Goal: Information Seeking & Learning: Learn about a topic

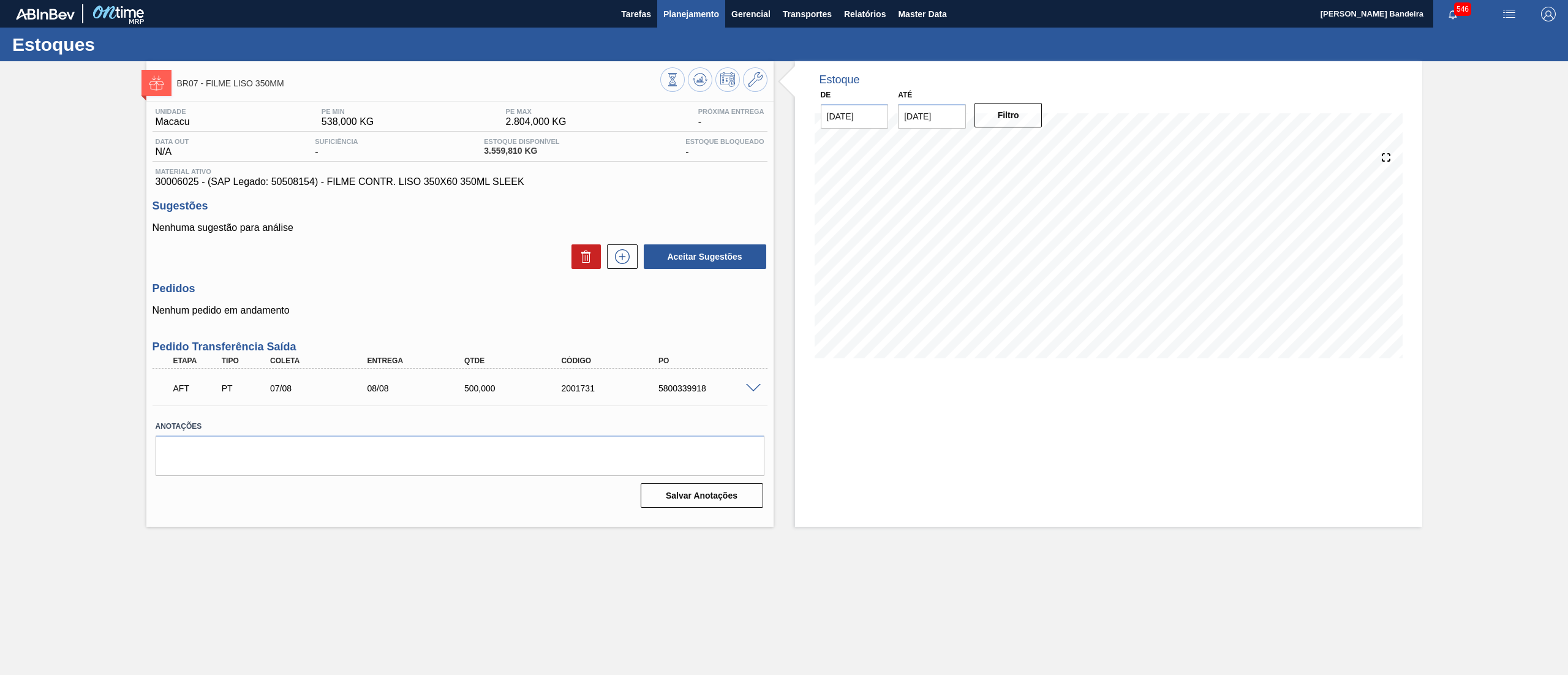
click at [679, 19] on span "Planejamento" at bounding box center [691, 14] width 56 height 15
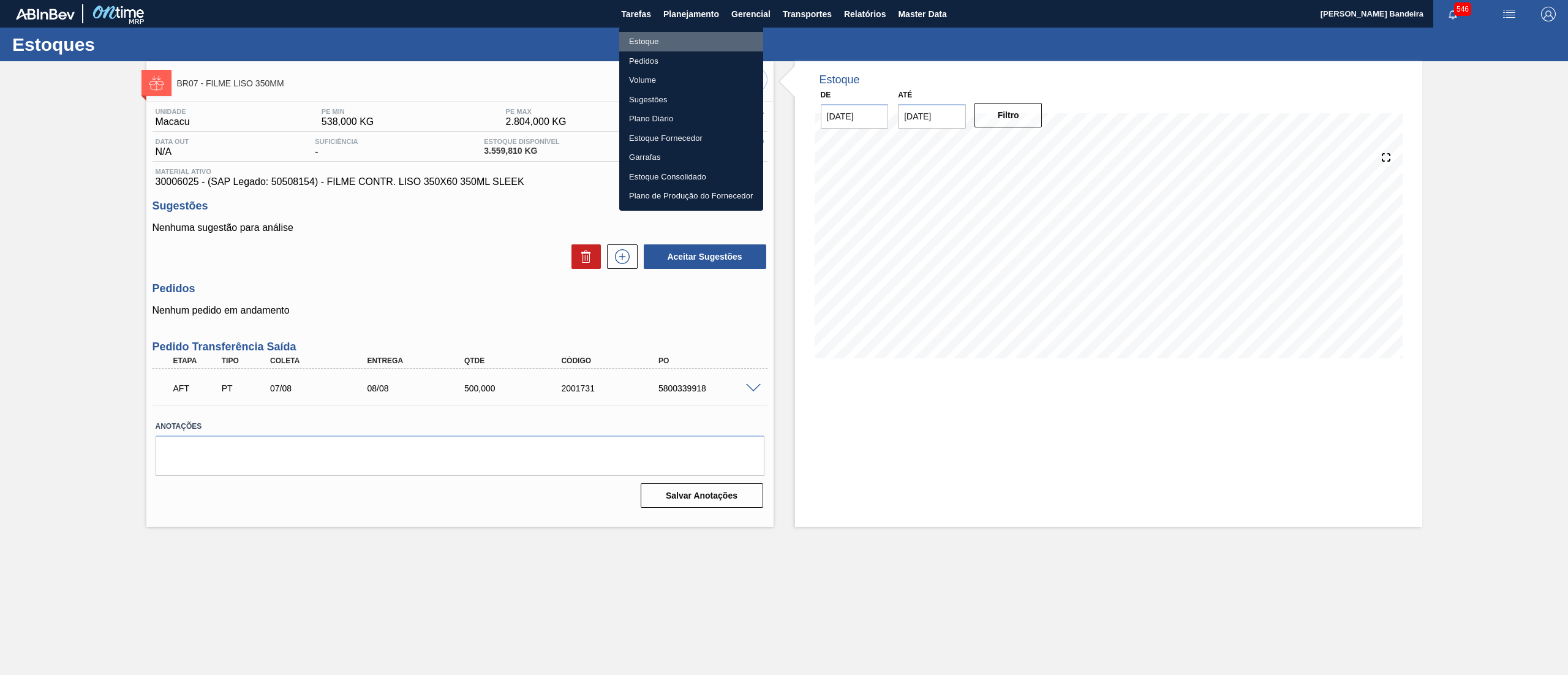
click at [676, 32] on li "Estoque" at bounding box center [691, 42] width 144 height 19
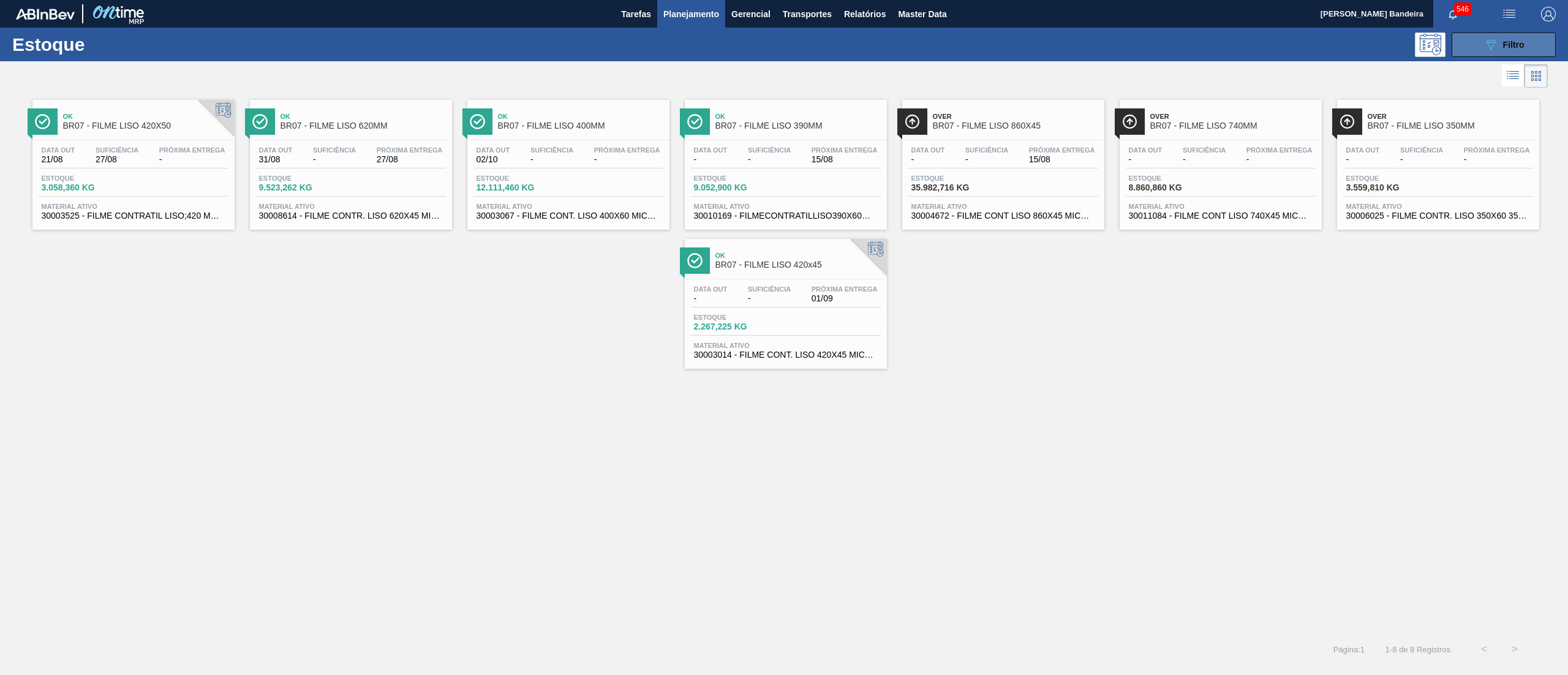
click at [1493, 46] on icon "089F7B8B-B2A5-4AFE-B5C0-19BA573D28AC" at bounding box center [1490, 44] width 15 height 15
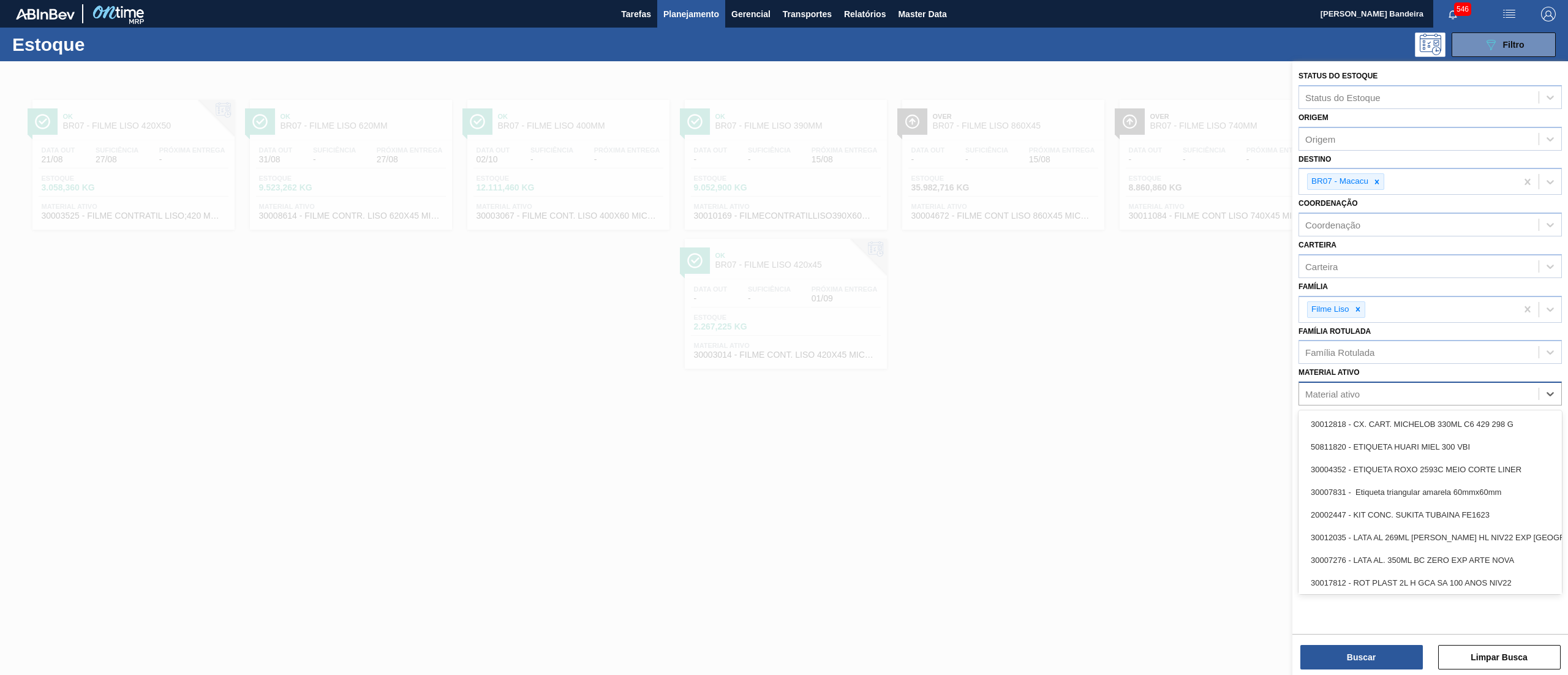
click at [1351, 386] on div "Material ativo" at bounding box center [1419, 394] width 240 height 18
paste ativo "30010169"
type ativo "30010169"
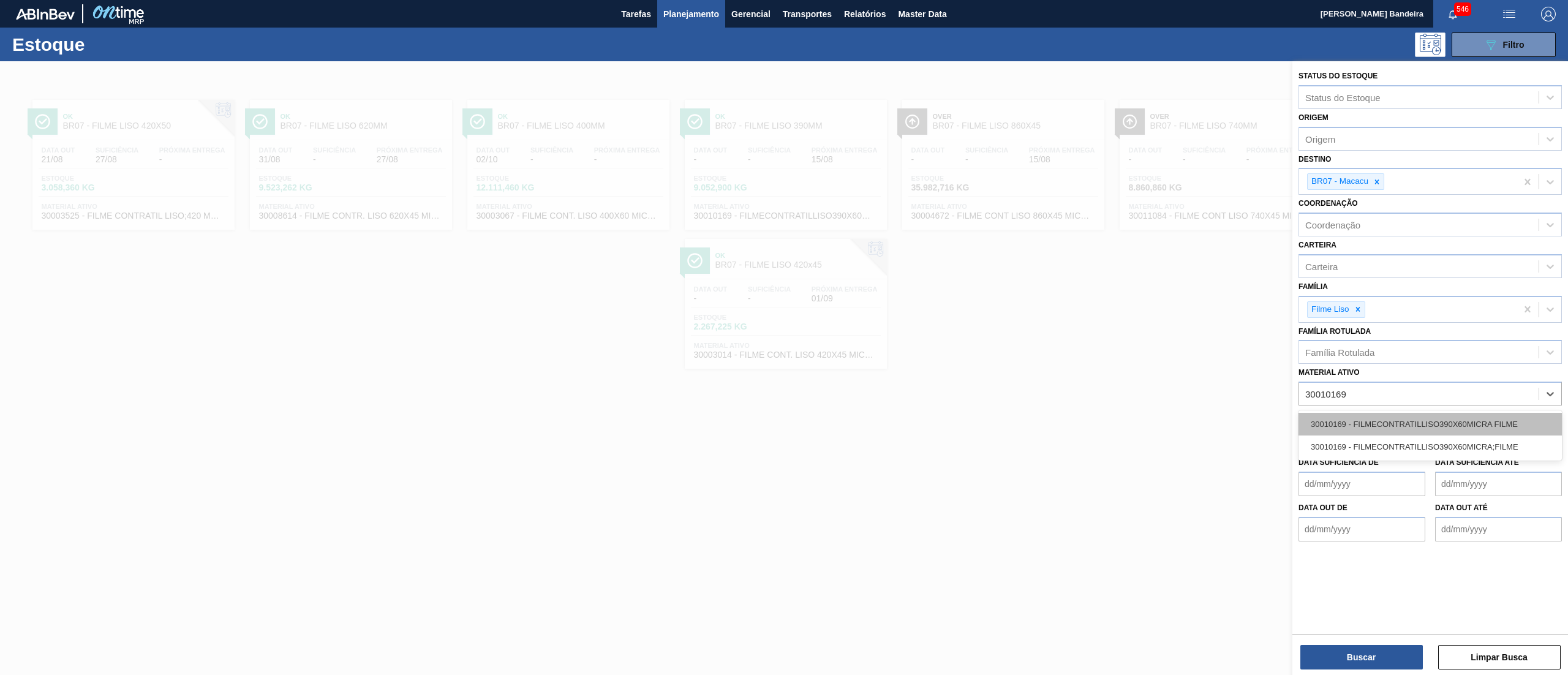
click at [1363, 423] on div "30010169 - FILMECONTRATILLISO390X60MICRA FILME" at bounding box center [1430, 424] width 263 height 22
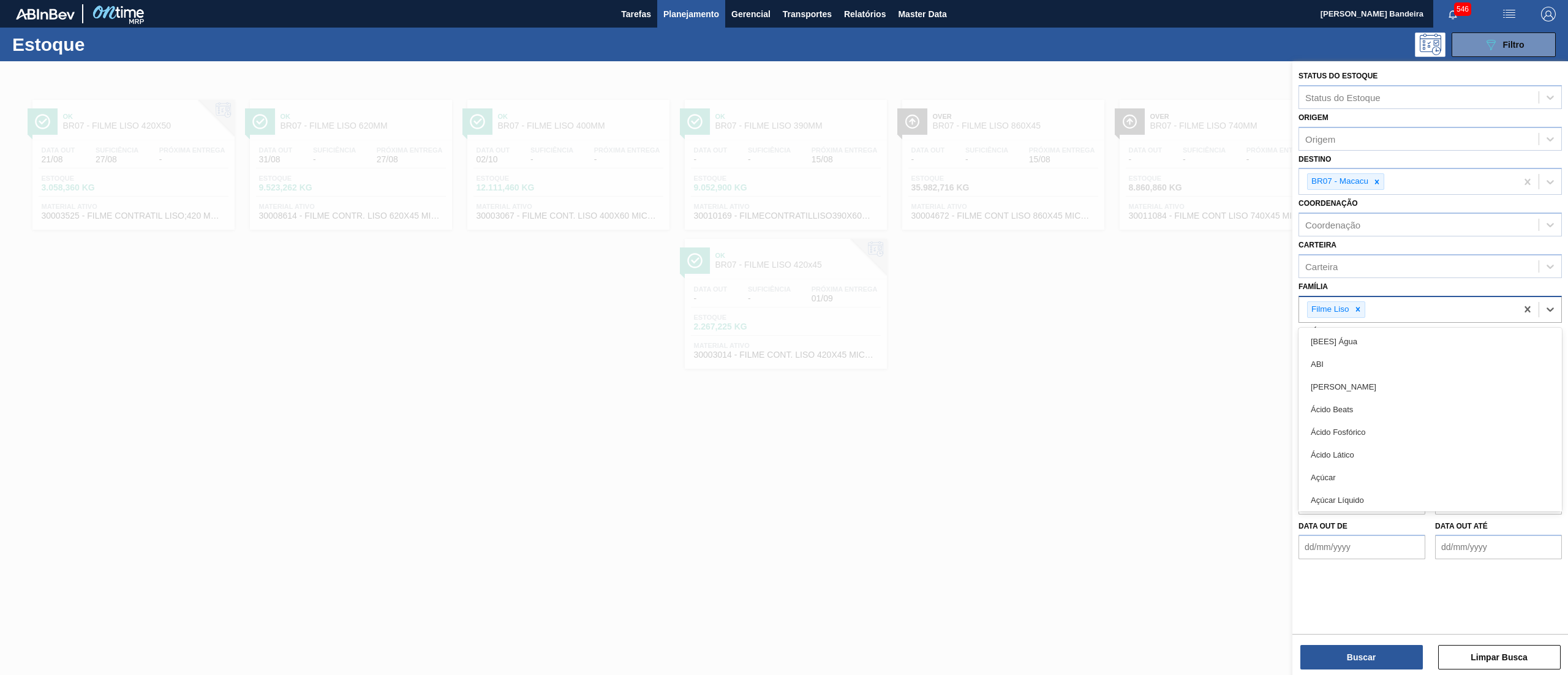
click at [1358, 316] on div "Filme Liso" at bounding box center [1336, 309] width 58 height 17
click at [1377, 174] on div at bounding box center [1376, 182] width 14 height 16
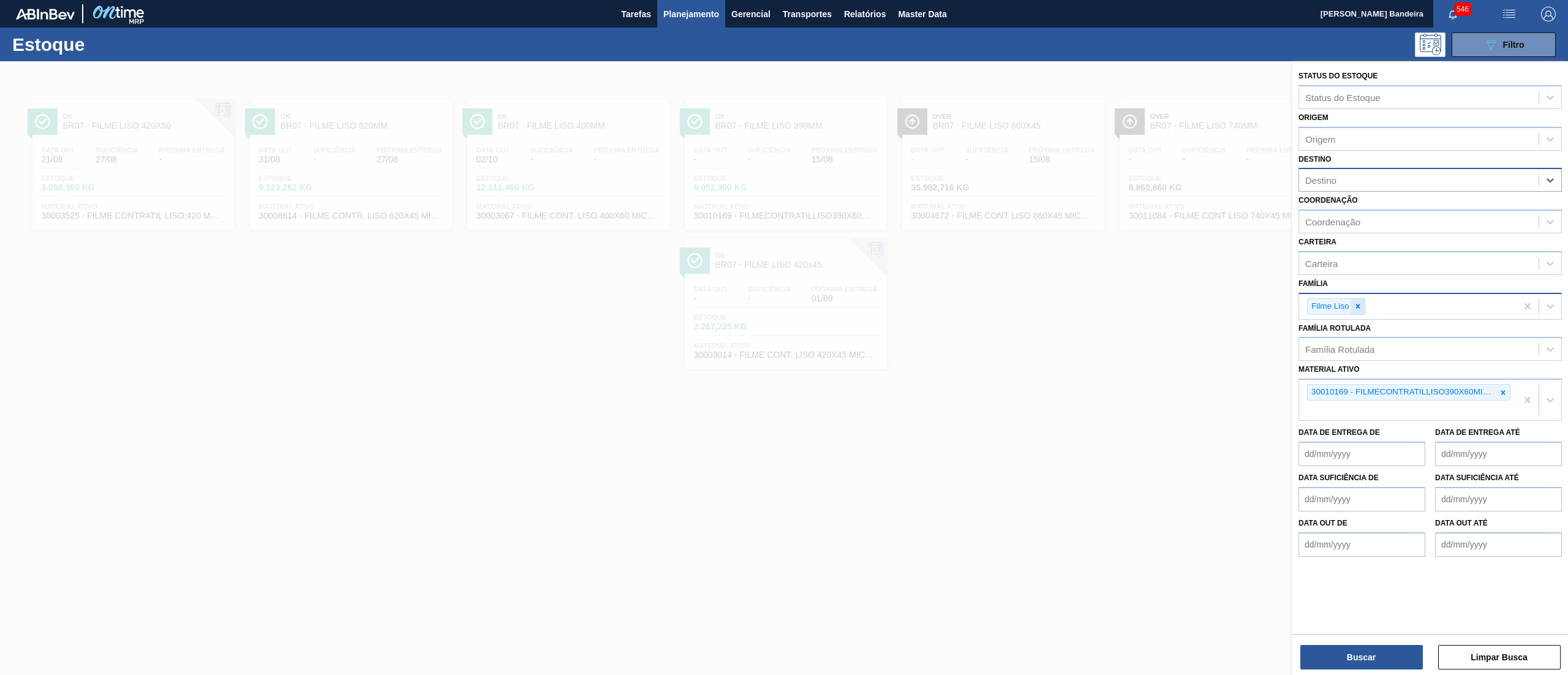
click at [1353, 308] on icon at bounding box center [1357, 306] width 9 height 9
click at [1337, 651] on button "Buscar" at bounding box center [1362, 656] width 123 height 24
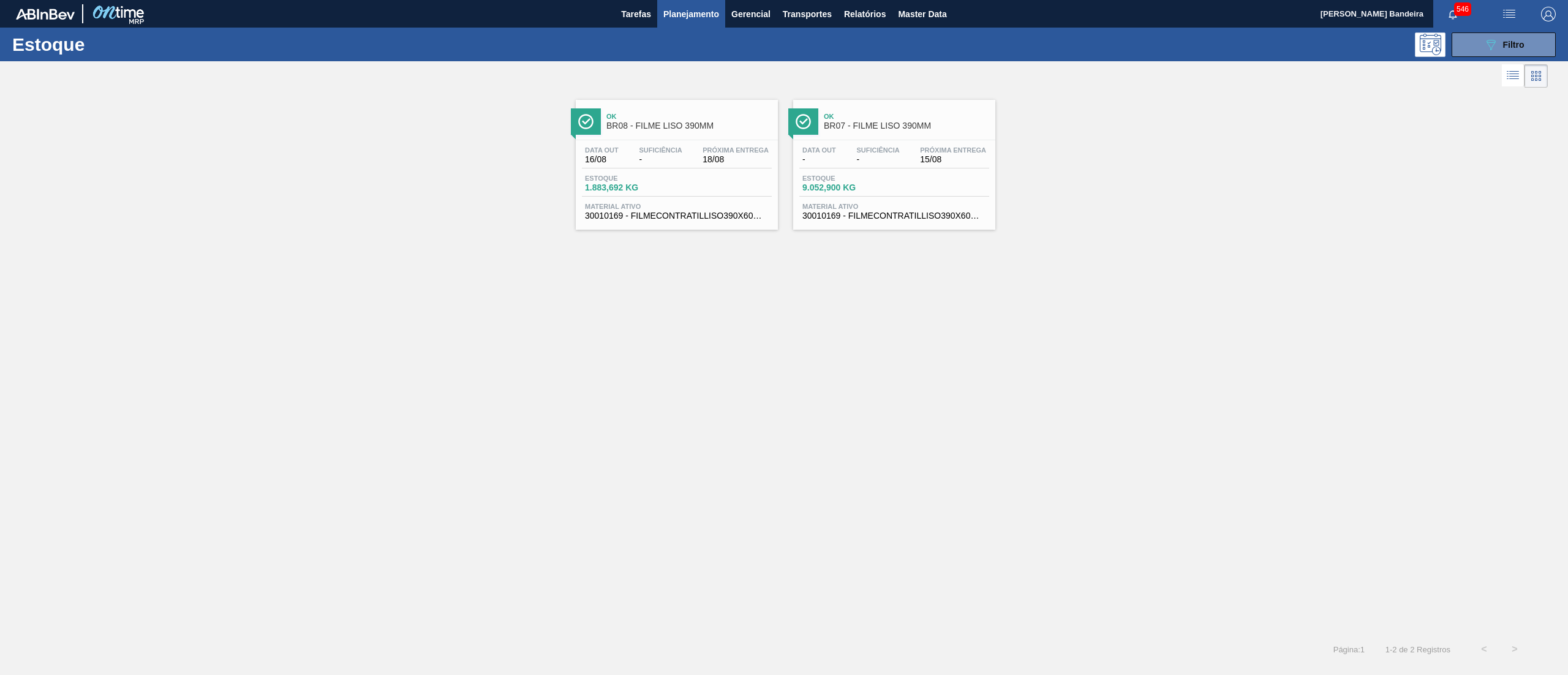
click at [875, 214] on span "30010169 - FILMECONTRATILLISO390X60MICRA;FILME" at bounding box center [894, 215] width 184 height 9
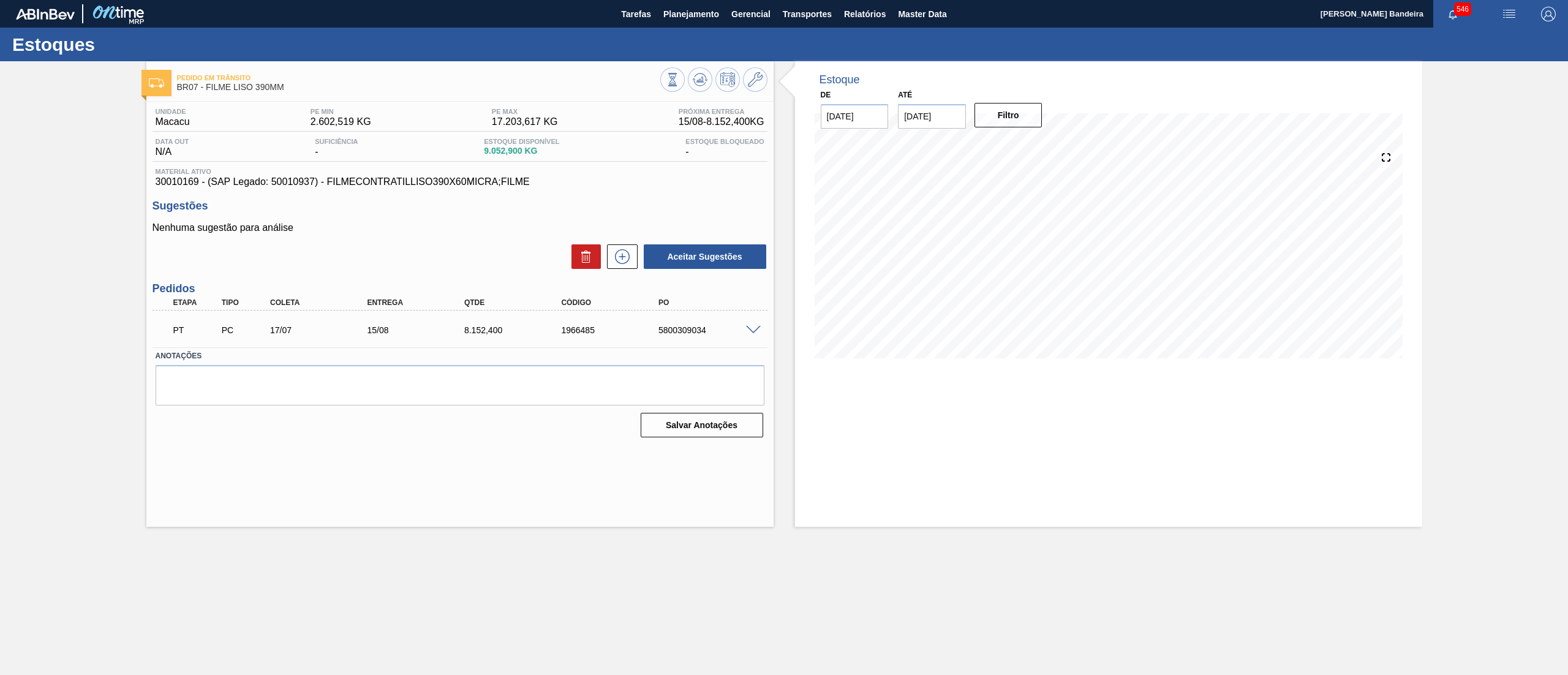
click at [751, 332] on span at bounding box center [753, 329] width 15 height 9
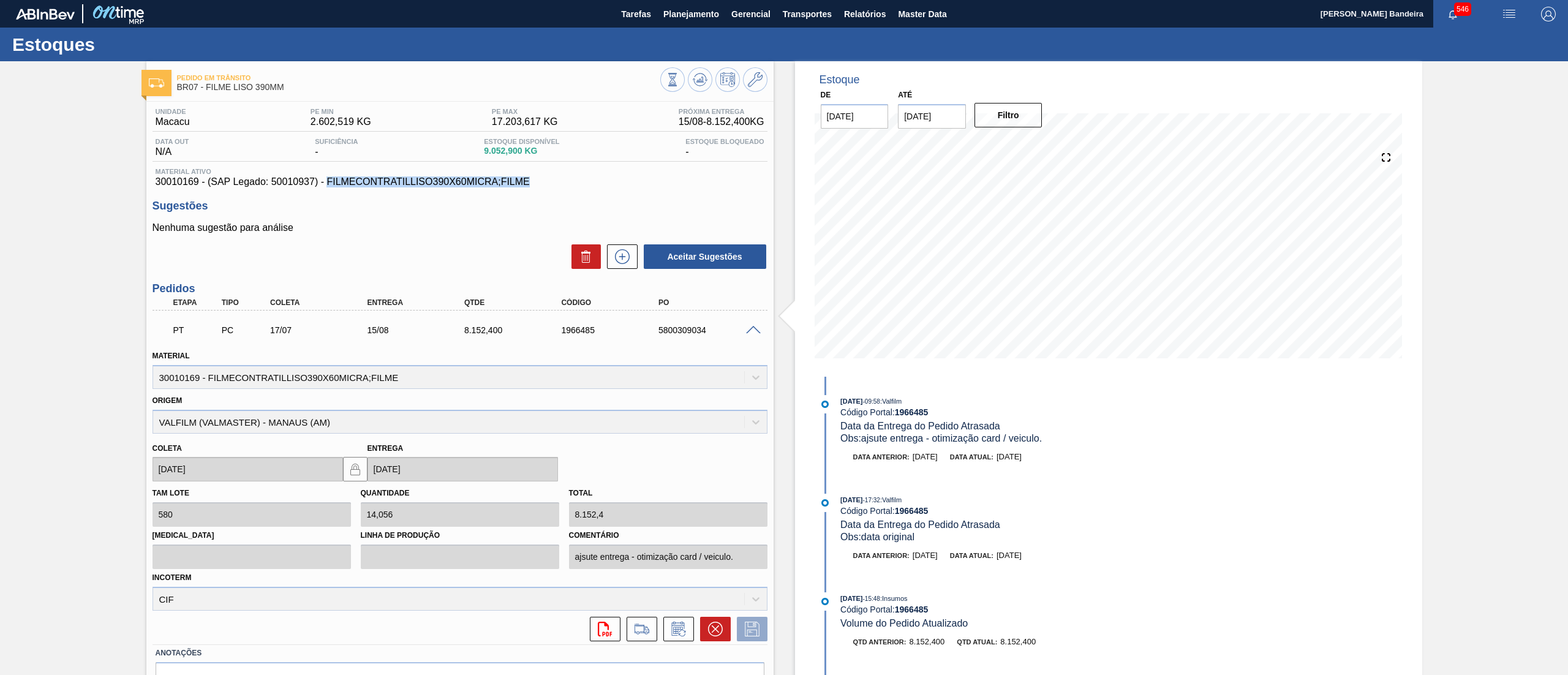
drag, startPoint x: 532, startPoint y: 186, endPoint x: 326, endPoint y: 182, distance: 206.0
click at [326, 182] on span "30010169 - (SAP Legado: 50010937) - FILMECONTRATILLISO390X60MICRA;FILME" at bounding box center [460, 181] width 609 height 11
copy span "FILMECONTRATILLISO390X60MICRA;FILME"
click at [470, 205] on h3 "Sugestões" at bounding box center [460, 206] width 615 height 13
drag, startPoint x: 156, startPoint y: 180, endPoint x: 199, endPoint y: 180, distance: 43.0
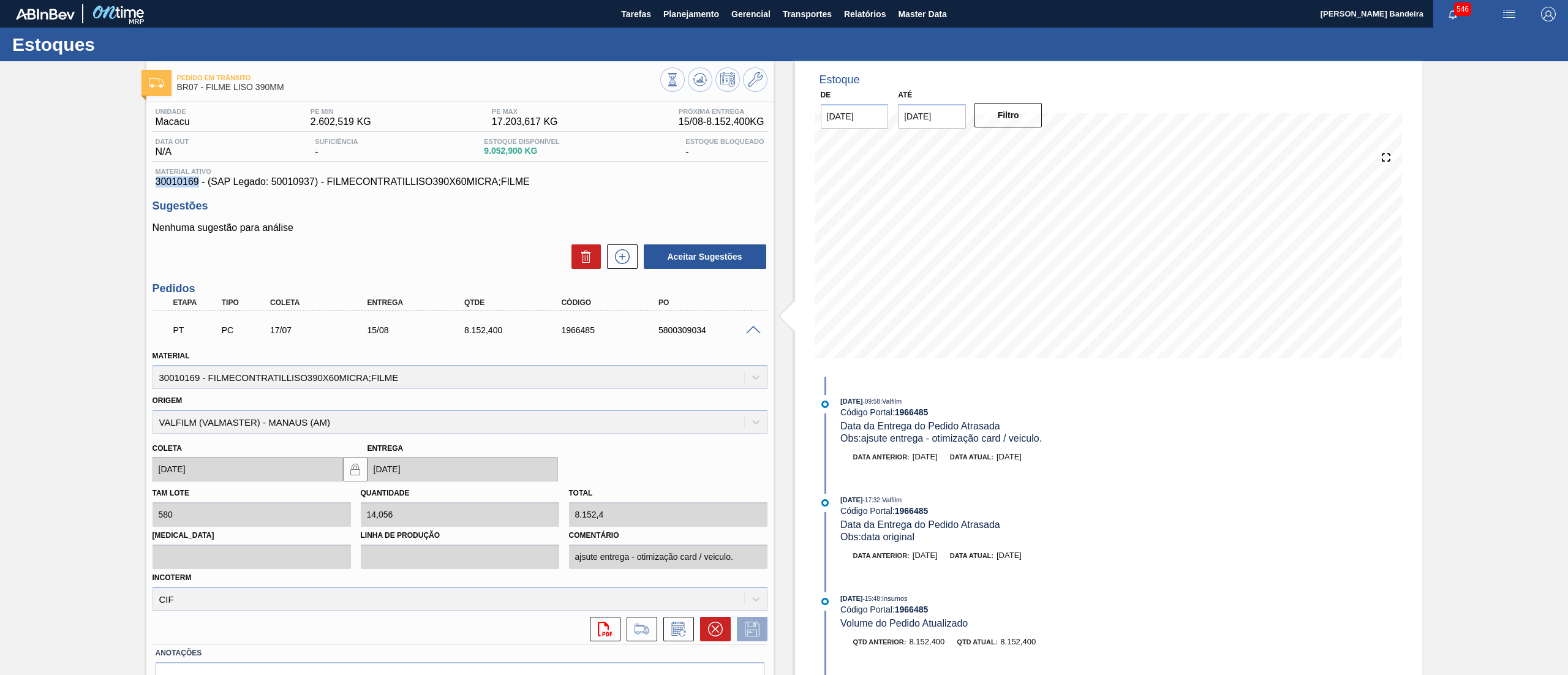
click at [199, 180] on span "30010169 - (SAP Legado: 50010937) - FILMECONTRATILLISO390X60MICRA;FILME" at bounding box center [460, 181] width 609 height 11
copy span "30010169"
drag, startPoint x: 470, startPoint y: 180, endPoint x: 114, endPoint y: 179, distance: 356.0
click at [114, 179] on div "Pedido em Trânsito BR07 - FILME LISO 390MM Unidade Macacu PE MIN 2.602,519 KG P…" at bounding box center [784, 403] width 1568 height 684
copy span "30010169 - (SAP Legado: 50010937) - FILMECONTRATILLISO390X60MICRA;FILME"
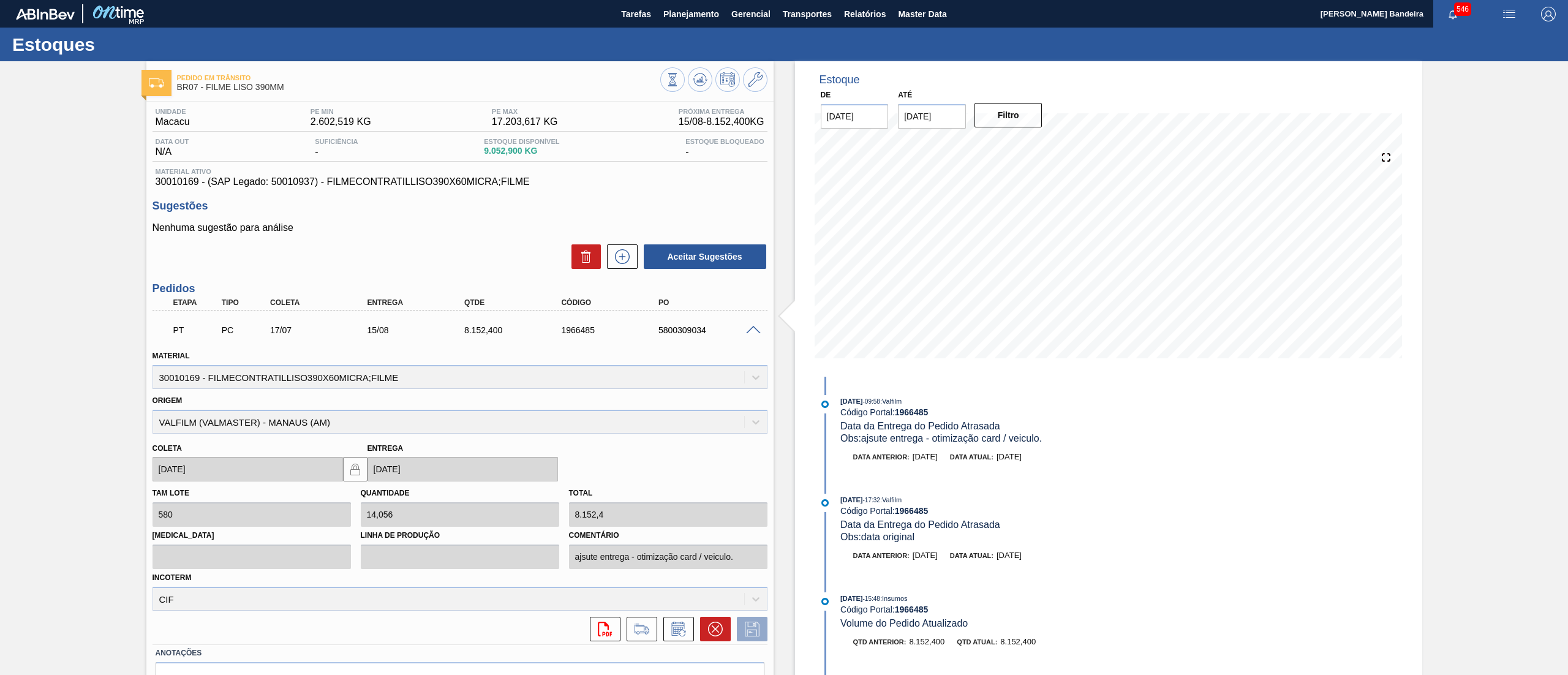
click at [295, 176] on div "Material ativo 30010169 - (SAP Legado: 50010937) - FILMECONTRATILLISO390X60MICR…" at bounding box center [460, 177] width 615 height 19
drag, startPoint x: 272, startPoint y: 180, endPoint x: 316, endPoint y: 180, distance: 44.0
click at [316, 180] on span "30010169 - (SAP Legado: 50010937) - FILMECONTRATILLISO390X60MICRA;FILME" at bounding box center [460, 181] width 609 height 11
copy span "50010937"
drag, startPoint x: 562, startPoint y: 180, endPoint x: 327, endPoint y: 180, distance: 235.0
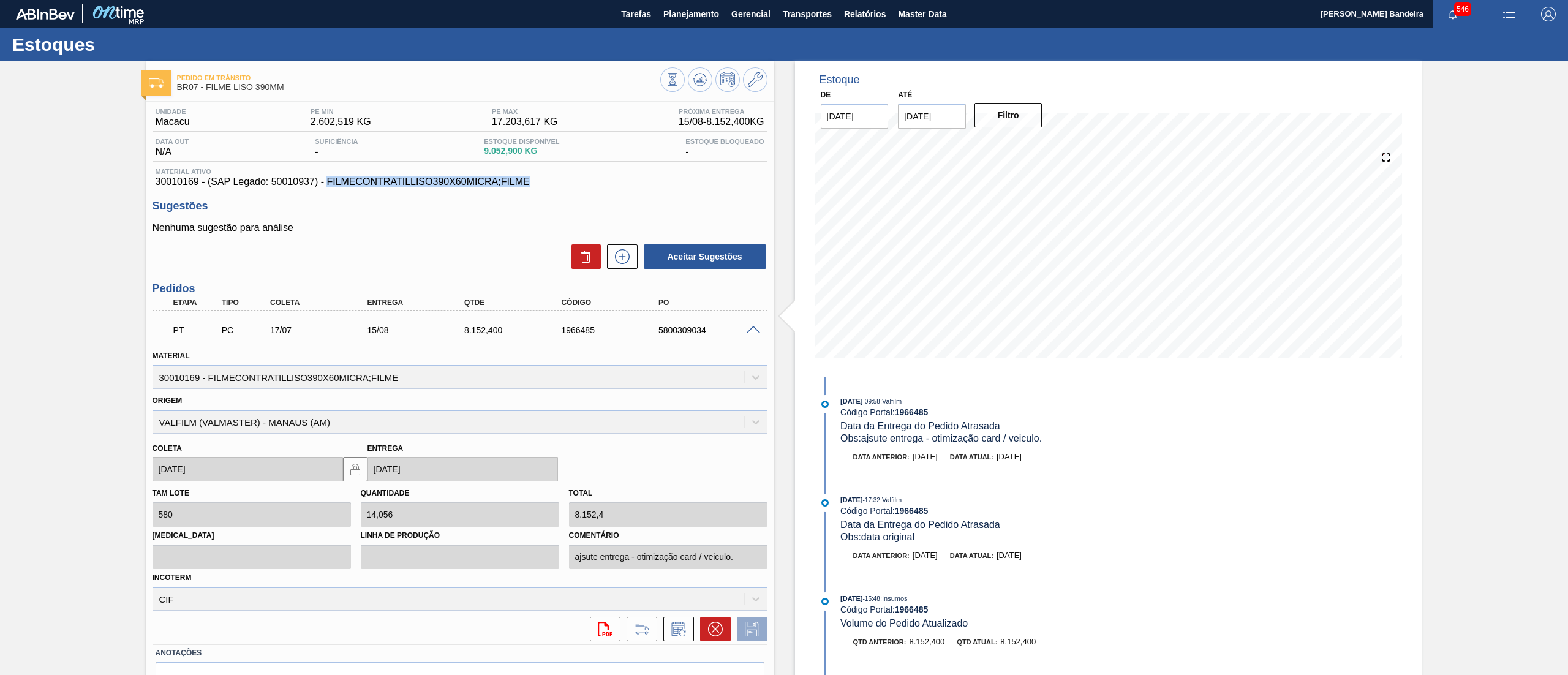
click at [327, 180] on span "30010169 - (SAP Legado: 50010937) - FILMECONTRATILLISO390X60MICRA;FILME" at bounding box center [460, 181] width 609 height 11
copy span "FILMECONTRATILLISO390X60MICRA;FILME"
drag, startPoint x: 154, startPoint y: 183, endPoint x: 197, endPoint y: 182, distance: 43.0
click at [197, 182] on span "30010169 - (SAP Legado: 50010937) - FILMECONTRATILLISO390X60MICRA;FILME" at bounding box center [460, 181] width 609 height 11
copy span "30010169"
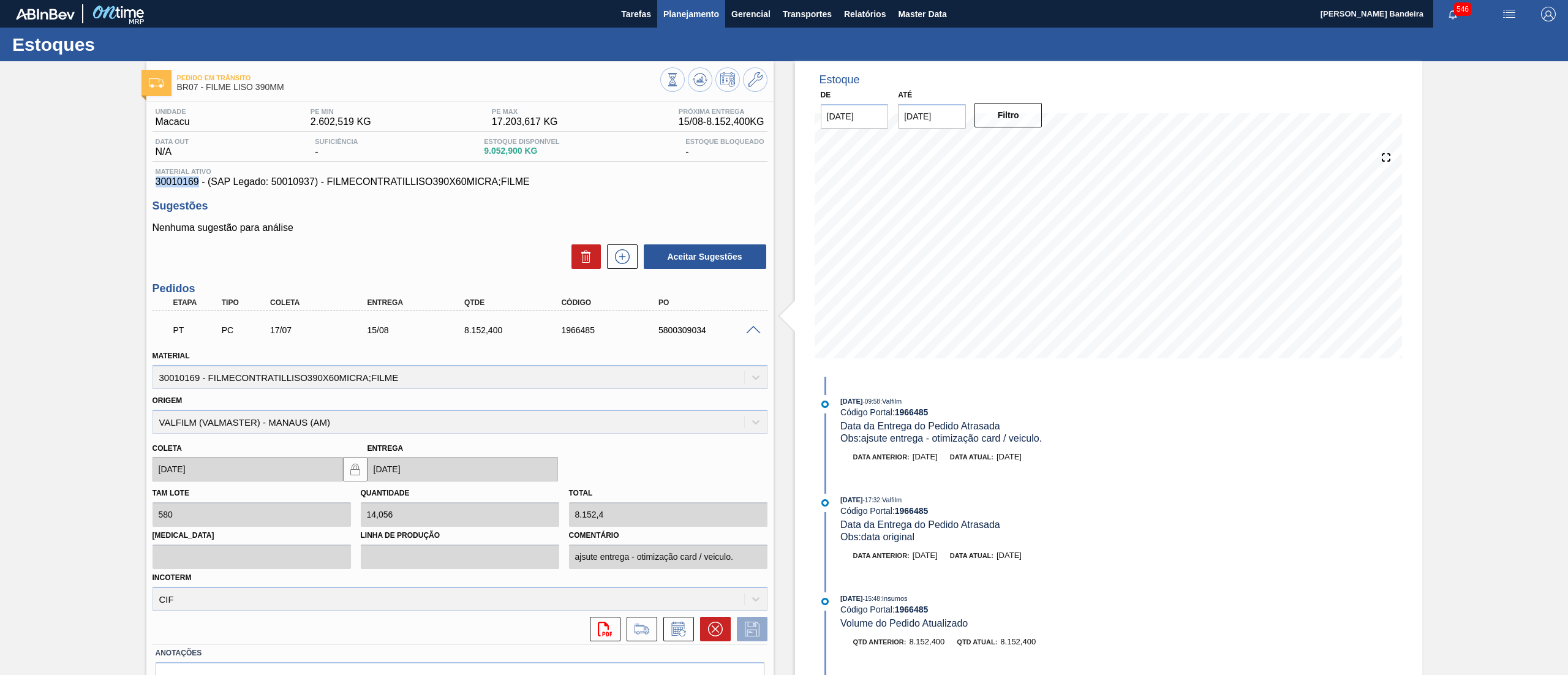
click at [702, 21] on button "Planejamento" at bounding box center [691, 14] width 68 height 27
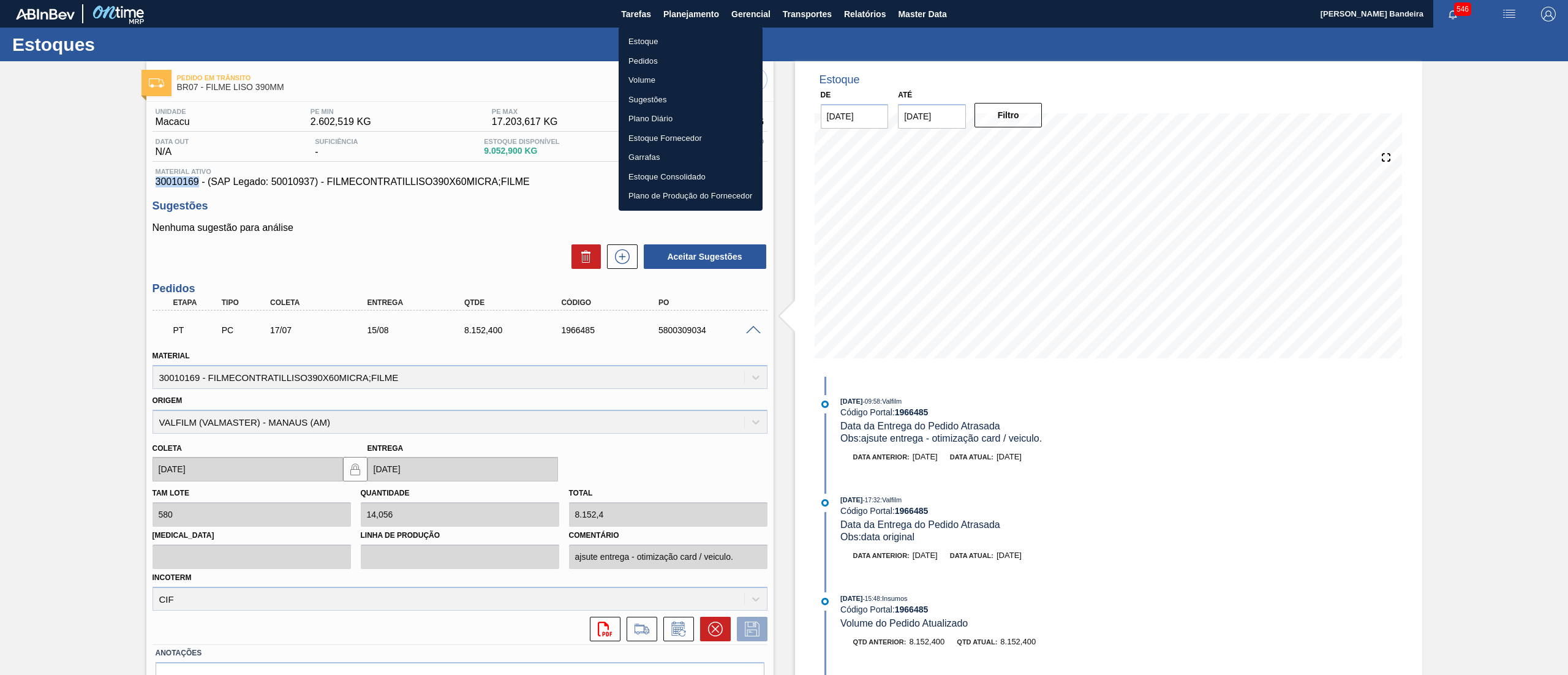
click at [696, 38] on li "Estoque" at bounding box center [691, 42] width 144 height 19
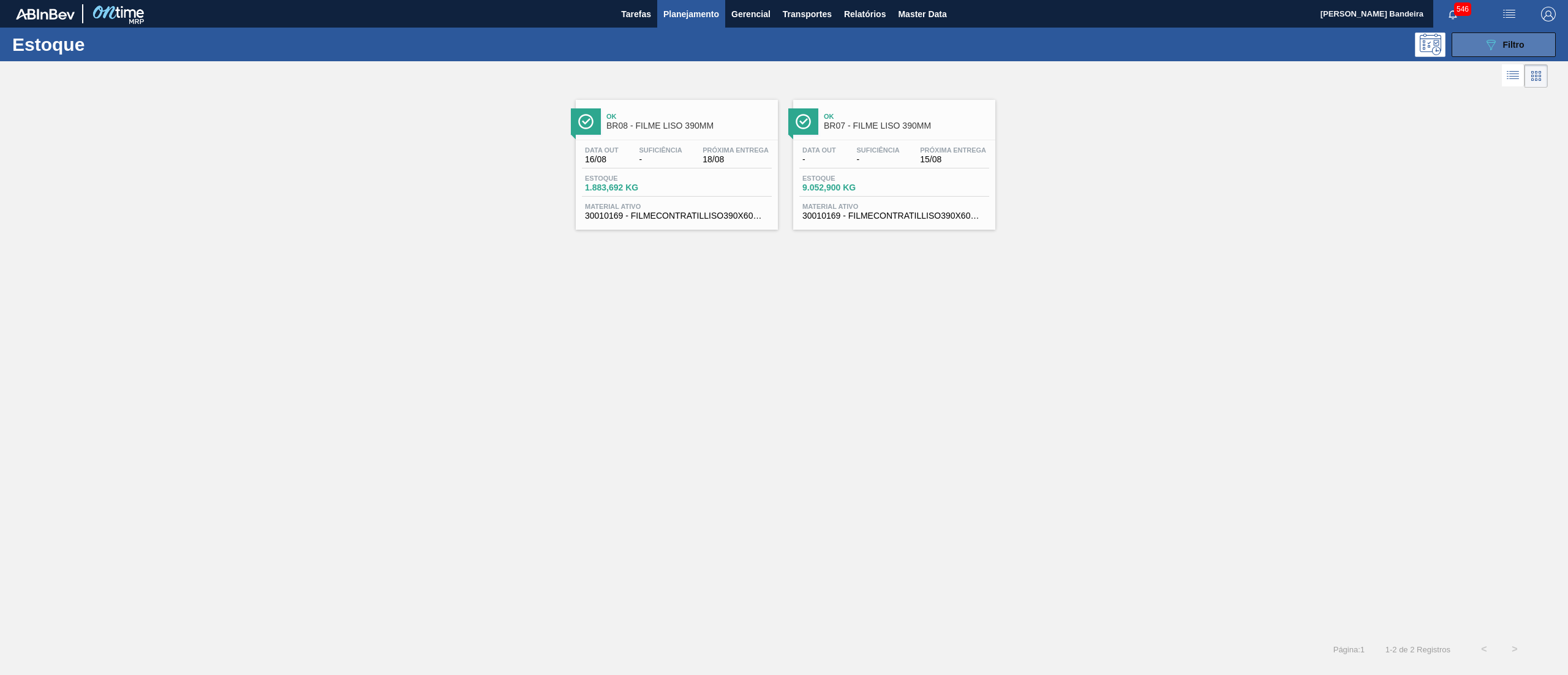
click at [1472, 49] on button "089F7B8B-B2A5-4AFE-B5C0-19BA573D28AC Filtro" at bounding box center [1503, 44] width 104 height 24
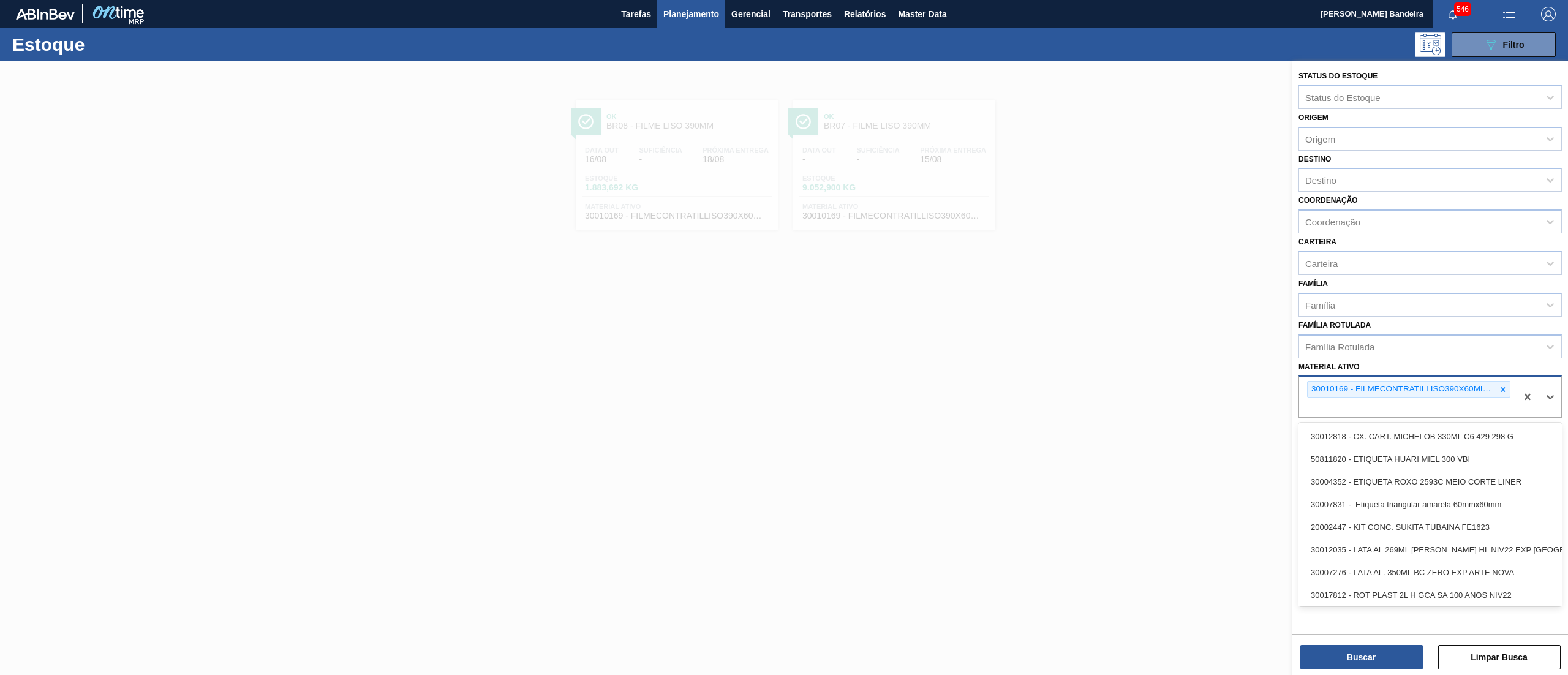
click at [1497, 395] on div "30010169 - FILMECONTRATILLISO390X60MICRA FILME" at bounding box center [1408, 389] width 204 height 17
click at [1504, 392] on div at bounding box center [1503, 390] width 14 height 16
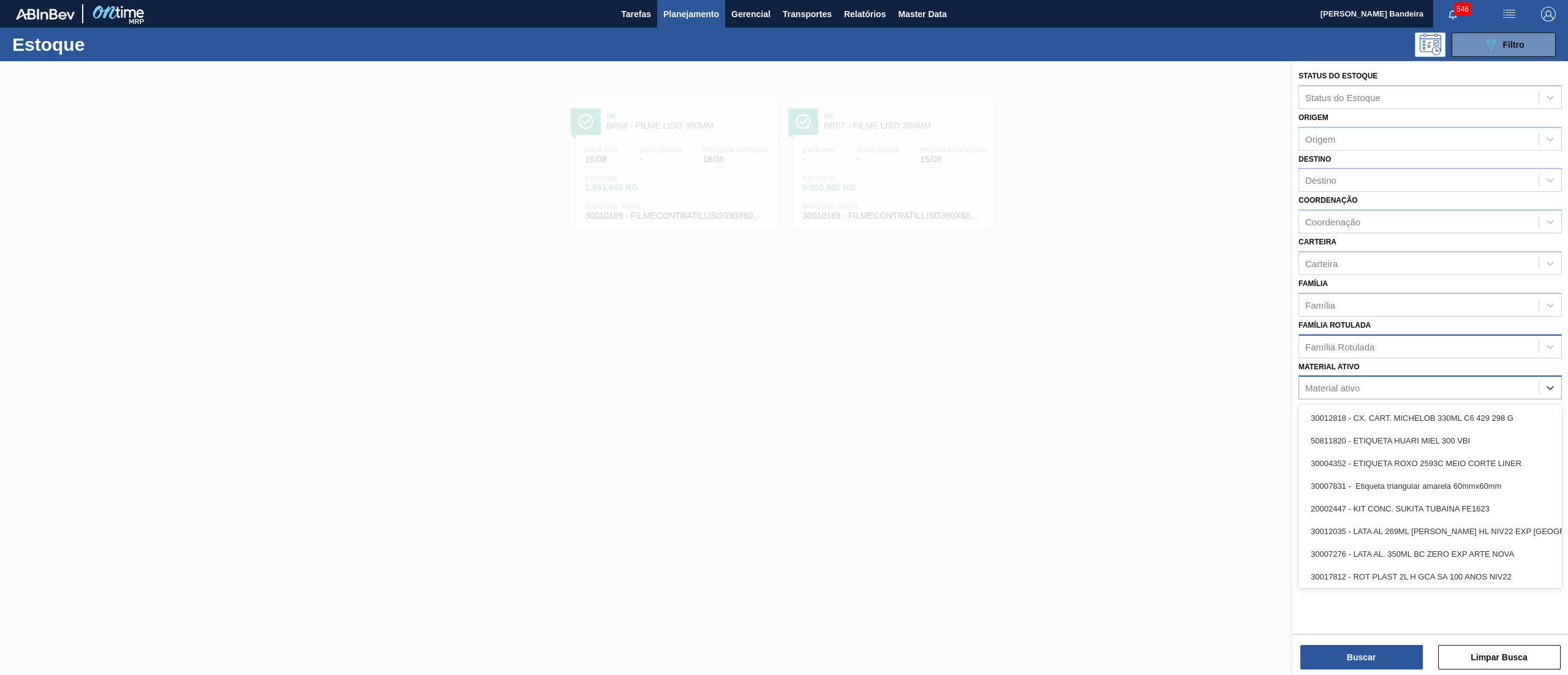
click at [1416, 350] on div "Família Rotulada" at bounding box center [1419, 346] width 240 height 18
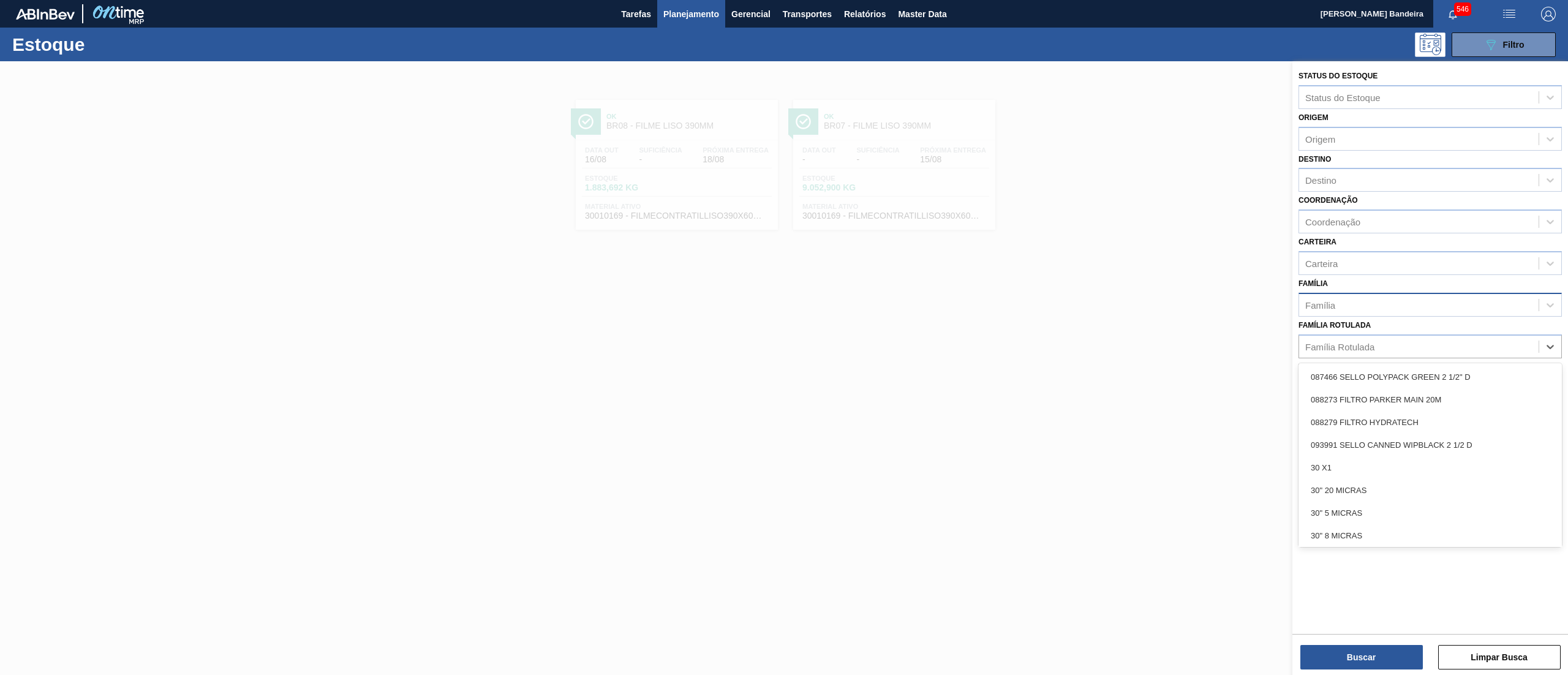
click at [1394, 301] on div "Família" at bounding box center [1419, 305] width 240 height 18
type input "filme"
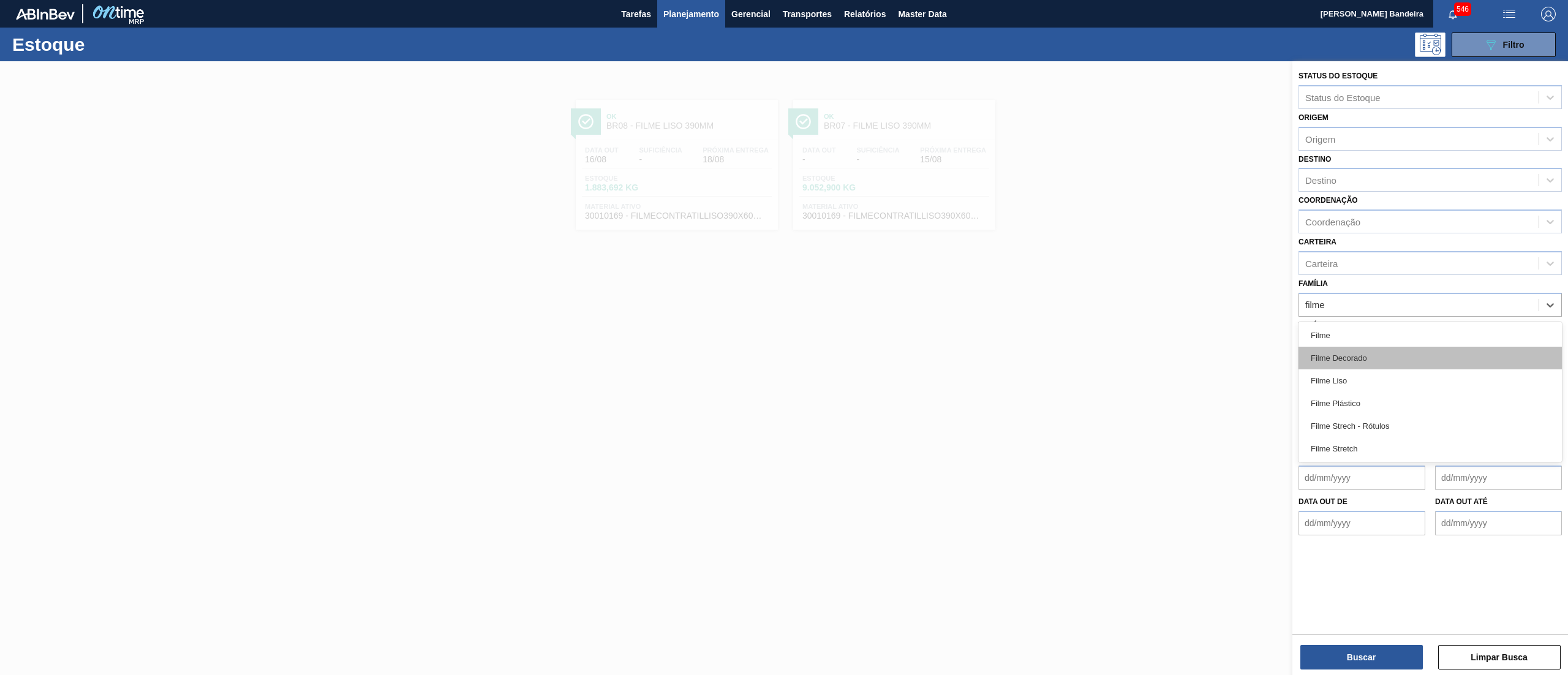
click at [1398, 347] on div "Filme Decorado" at bounding box center [1430, 357] width 263 height 22
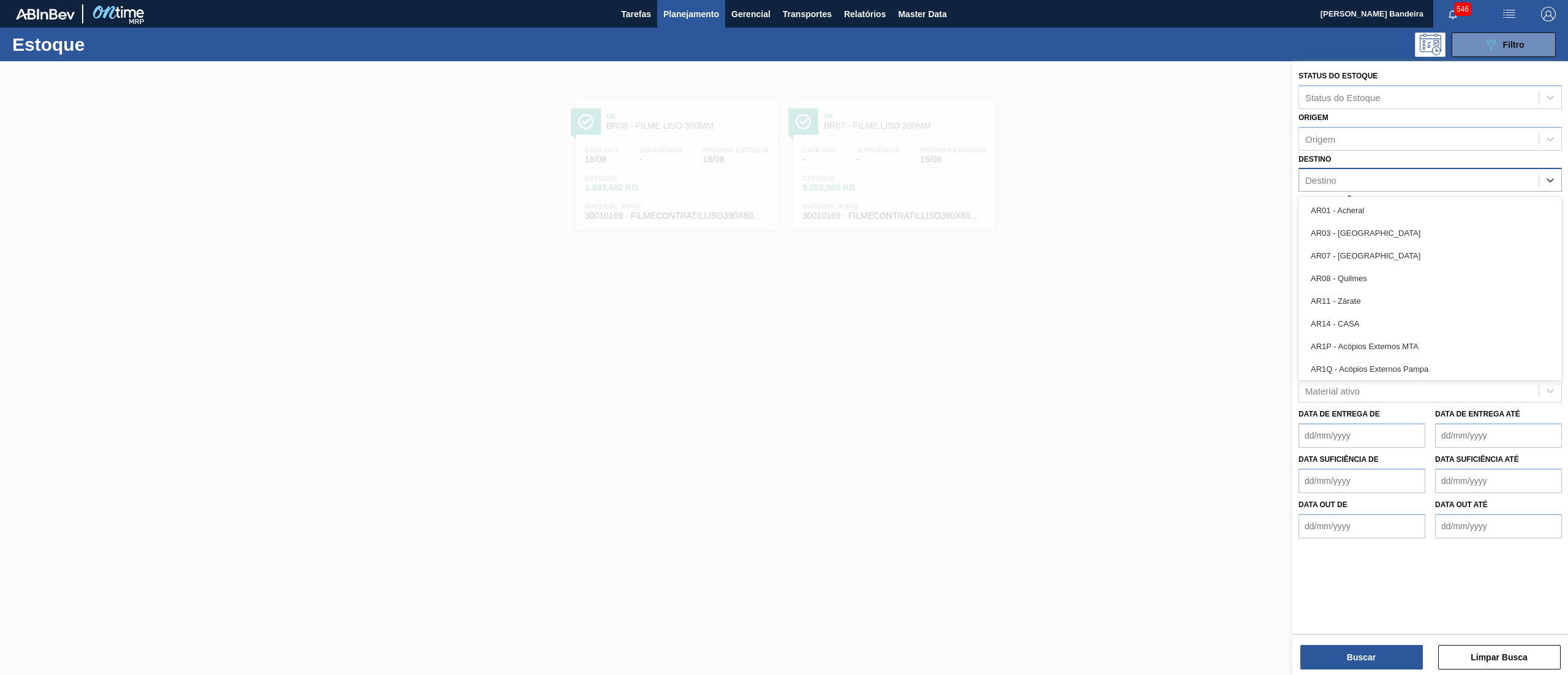
click at [1364, 175] on div "Destino" at bounding box center [1419, 180] width 240 height 18
type input "07"
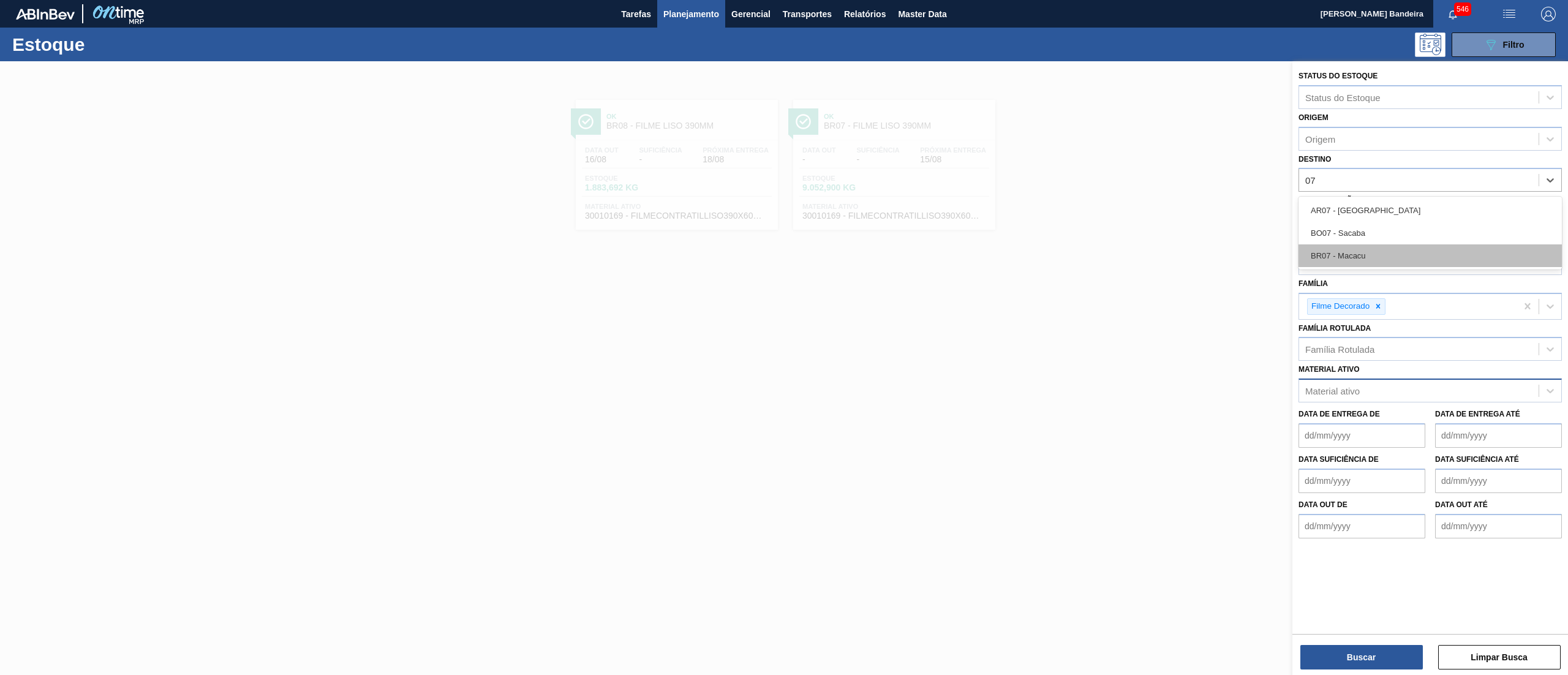
click at [1364, 250] on div "BR07 - Macacu" at bounding box center [1430, 255] width 263 height 22
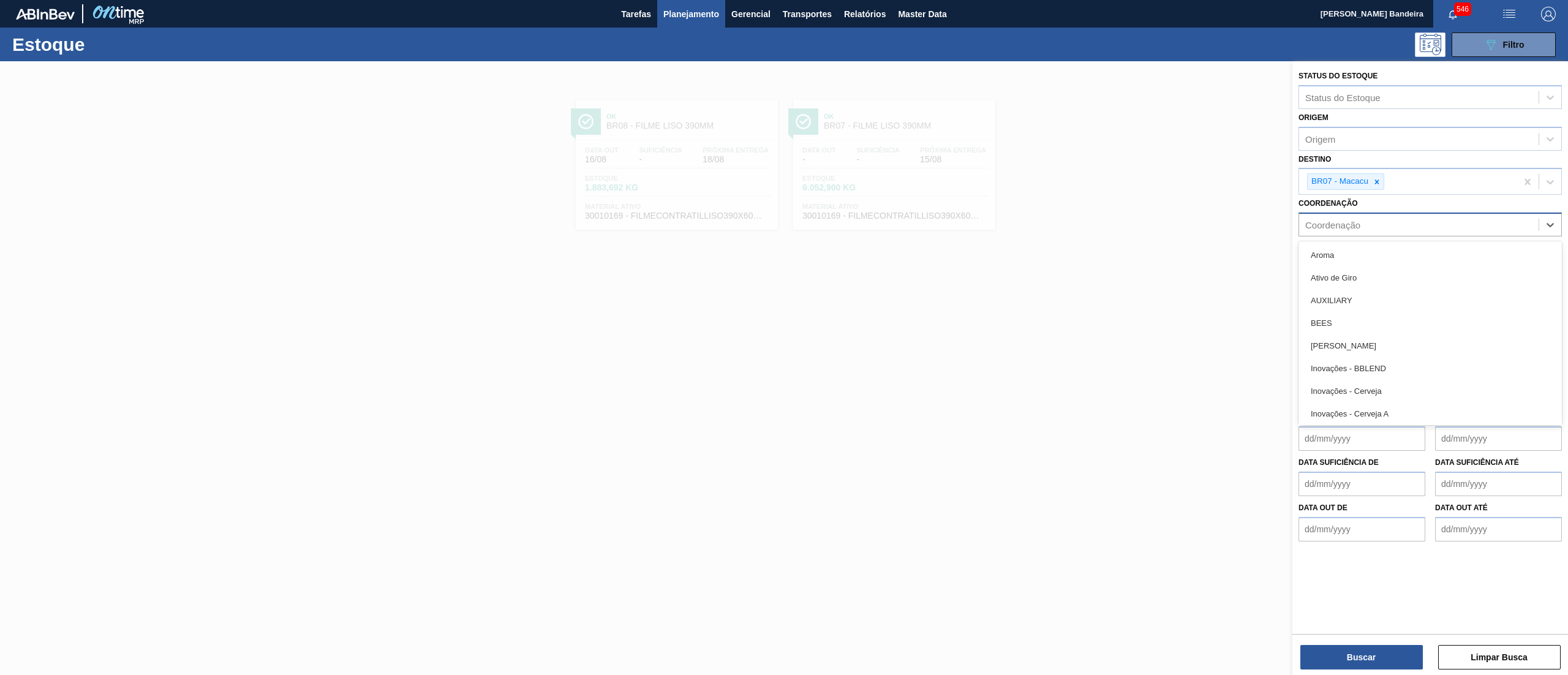
click at [1348, 230] on div "Coordenação" at bounding box center [1419, 225] width 240 height 18
type input "re"
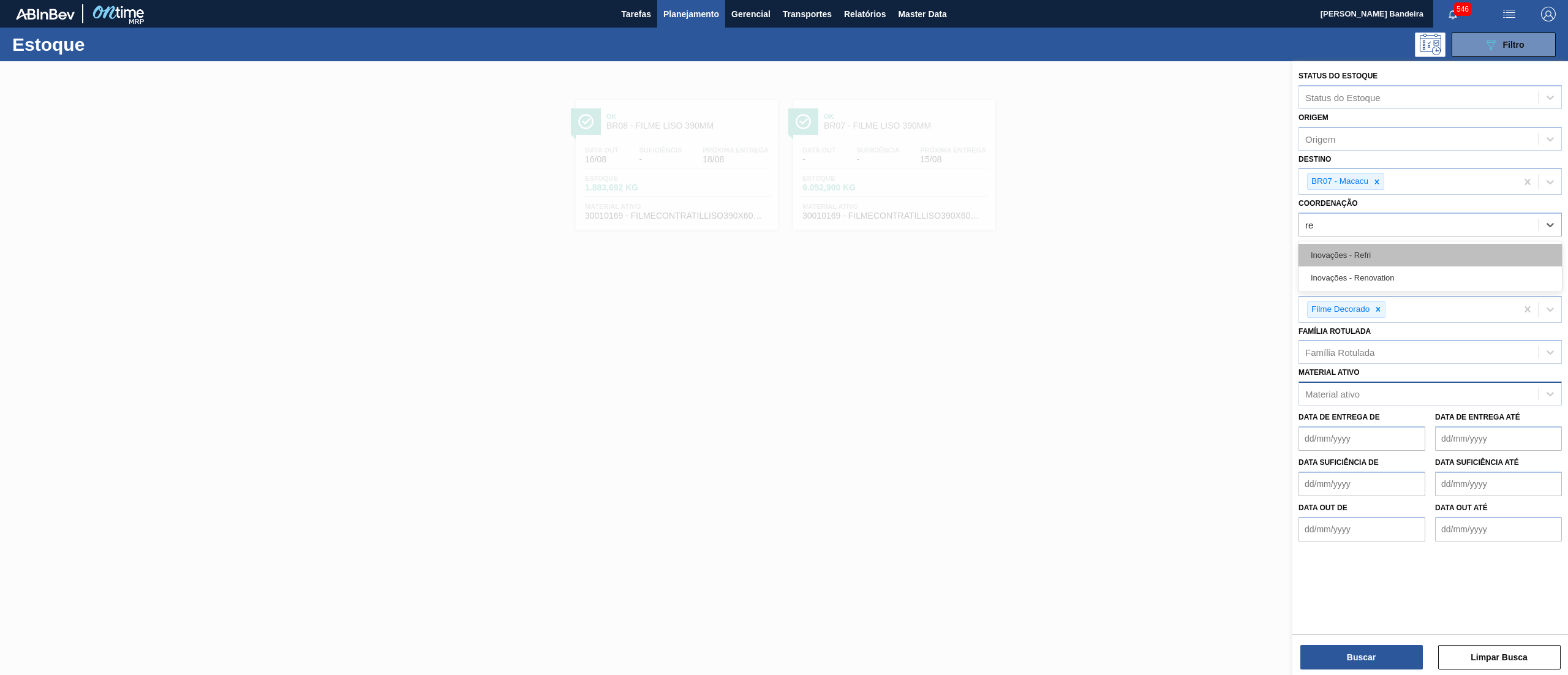
click at [1350, 252] on div "Inovações - Refri" at bounding box center [1430, 254] width 263 height 22
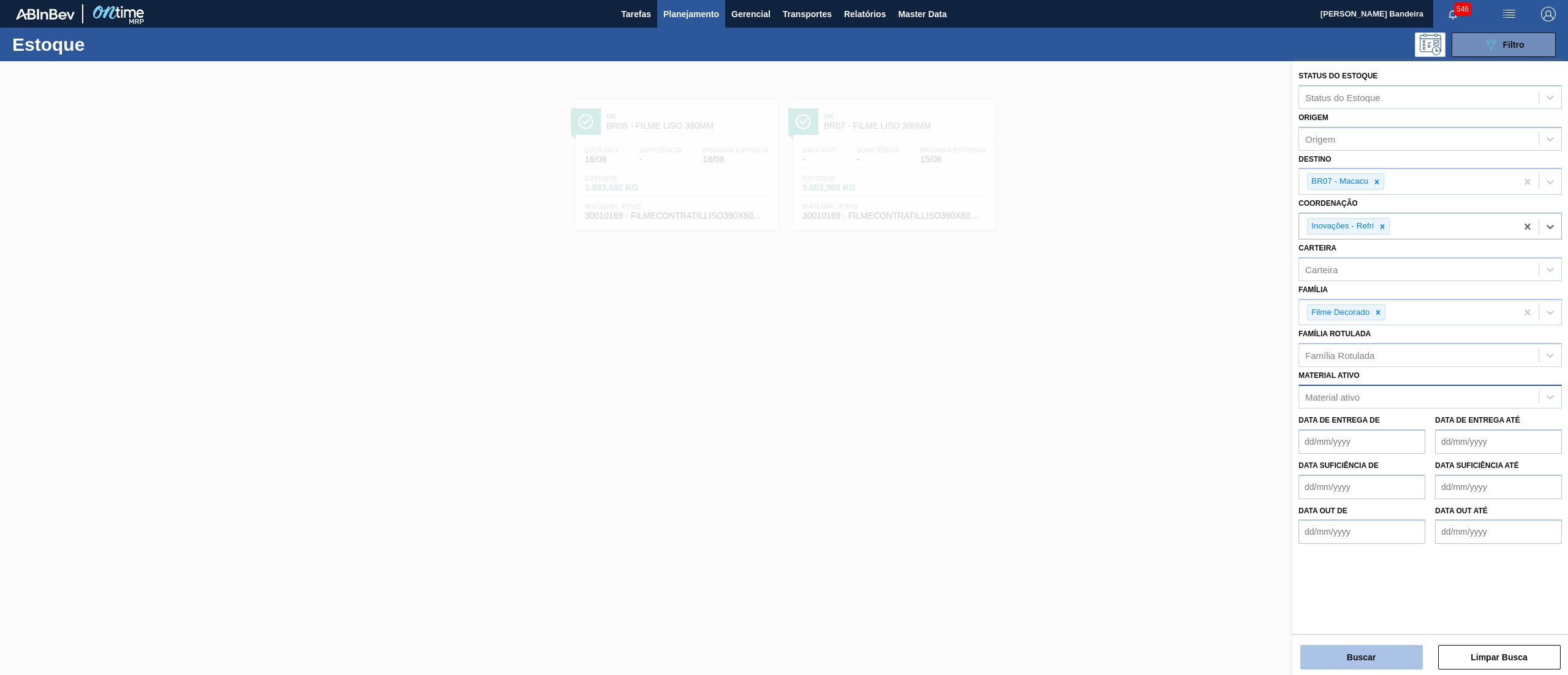
click at [1319, 663] on button "Buscar" at bounding box center [1362, 656] width 123 height 24
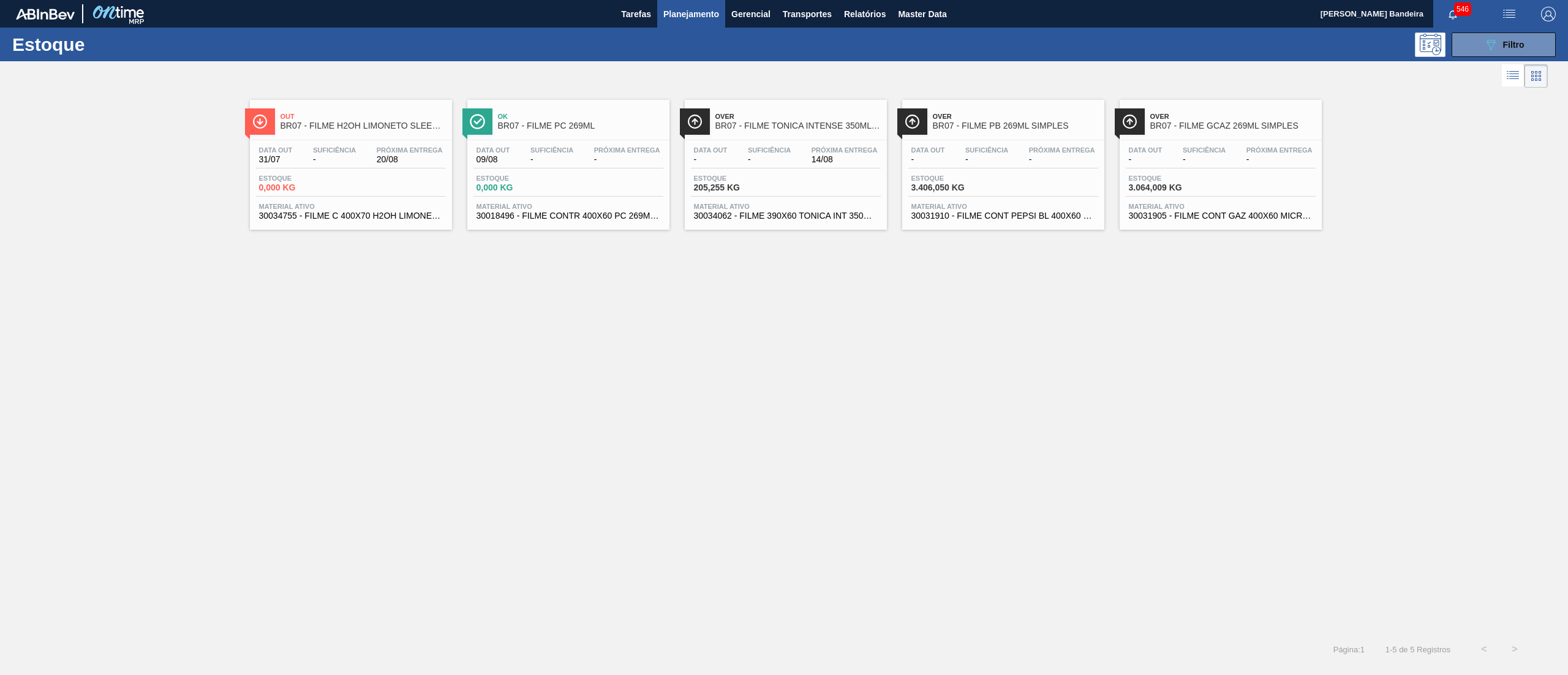
click at [559, 220] on span "30018496 - FILME CONTR 400X60 PC 269ML C15" at bounding box center [568, 215] width 184 height 9
click at [1493, 48] on icon "089F7B8B-B2A5-4AFE-B5C0-19BA573D28AC" at bounding box center [1490, 44] width 15 height 15
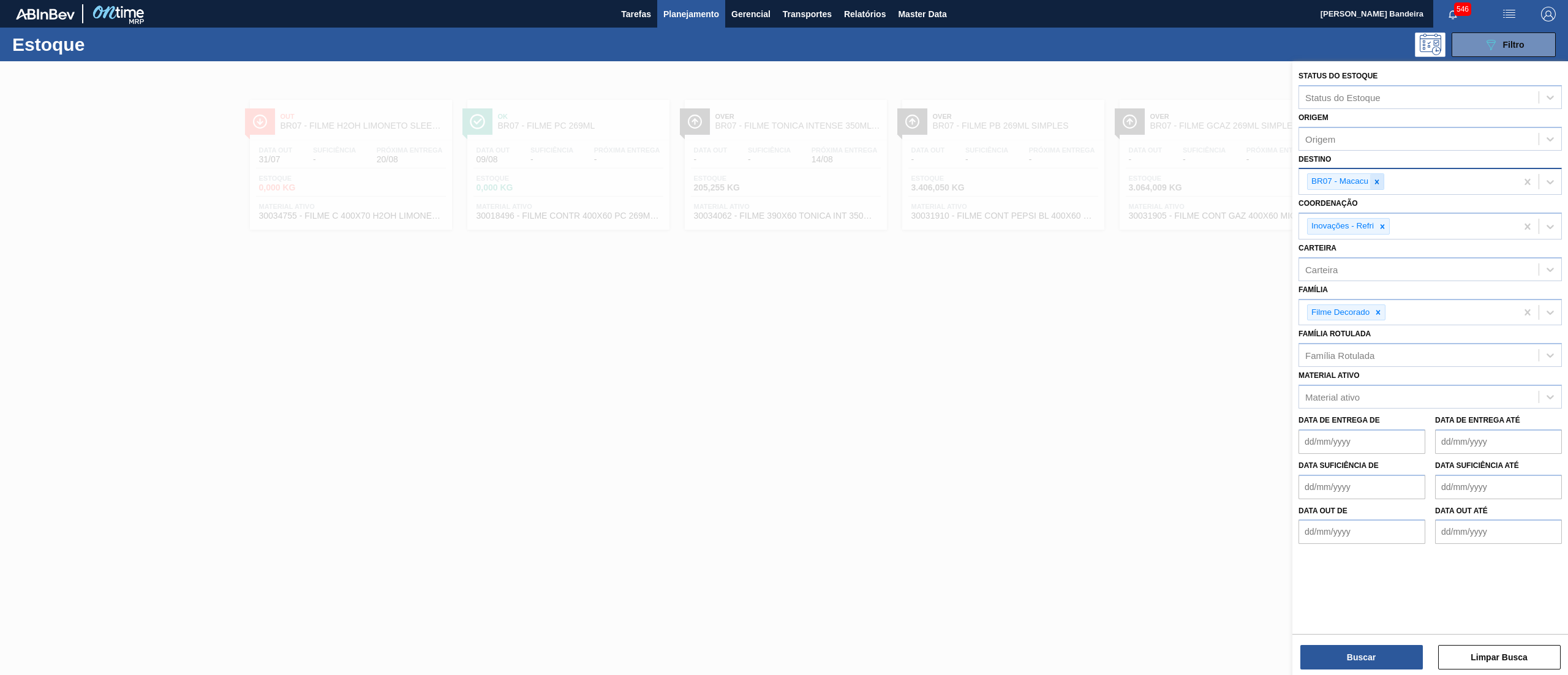
click at [1381, 180] on div at bounding box center [1376, 182] width 14 height 16
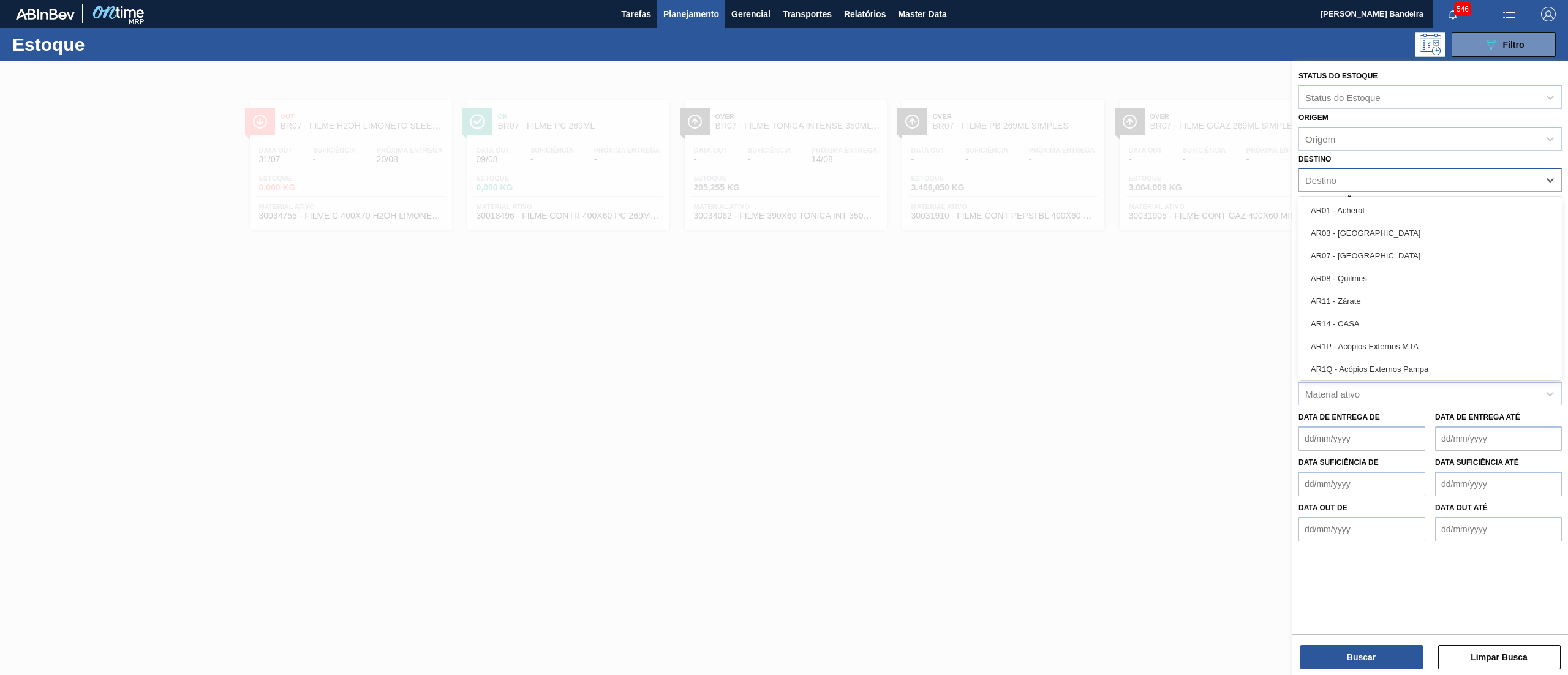
click at [1363, 183] on div "Destino" at bounding box center [1419, 180] width 240 height 18
type input "07"
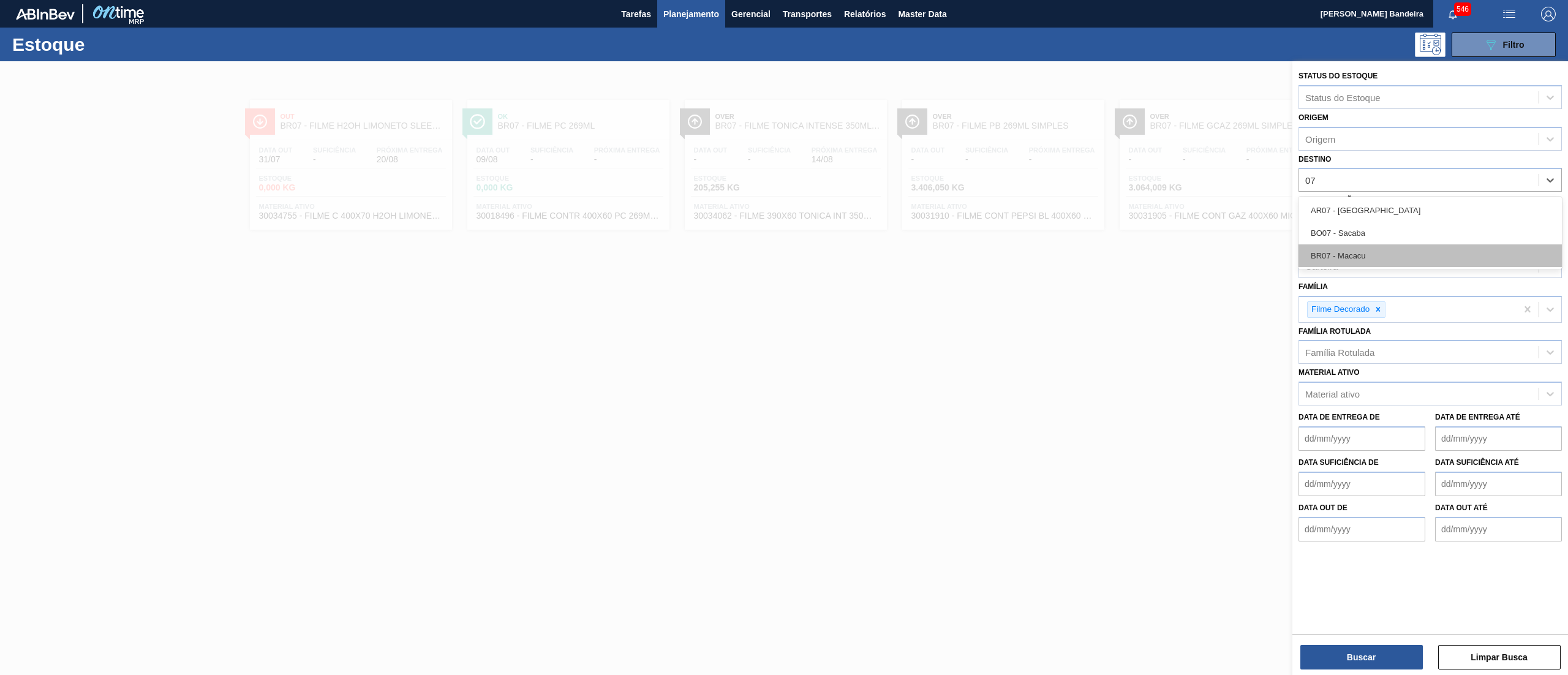
click at [1363, 244] on div "BR07 - Macacu" at bounding box center [1430, 255] width 263 height 22
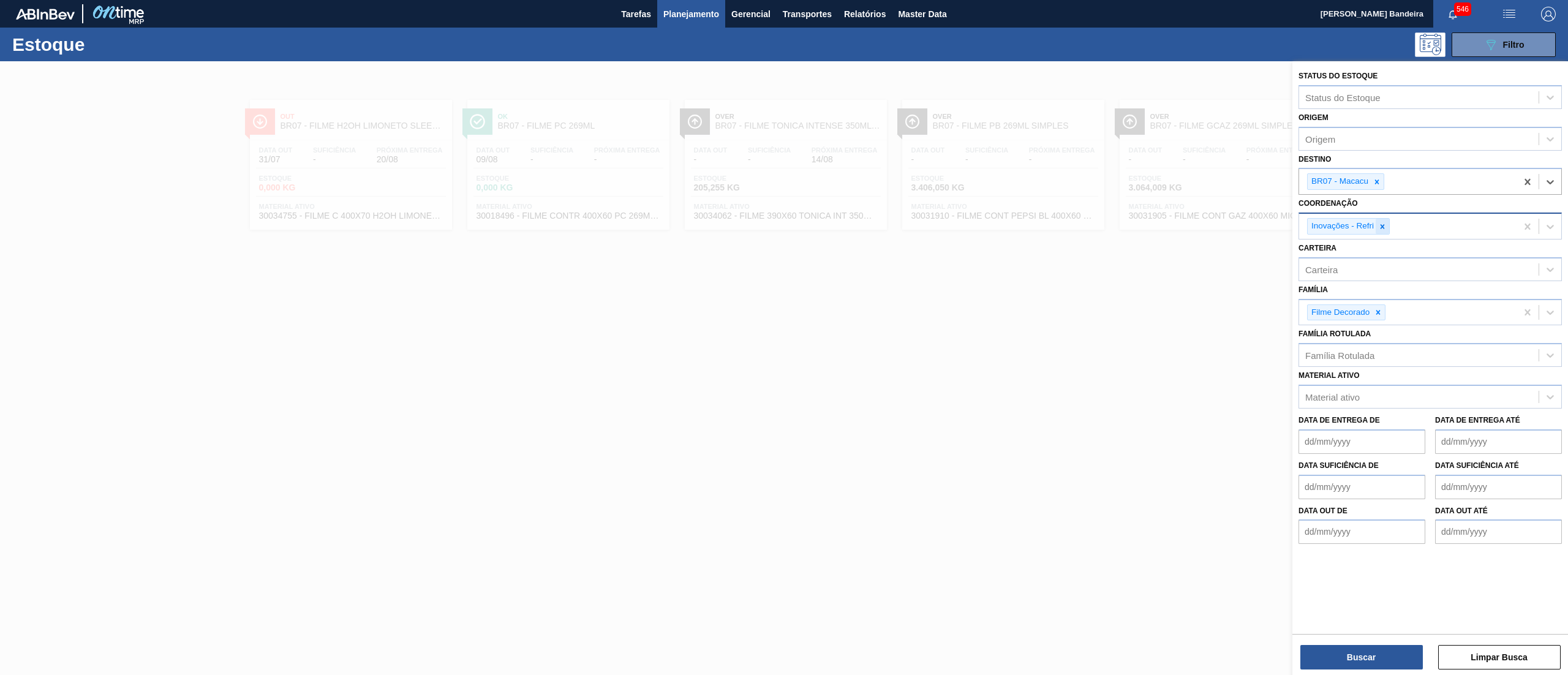
click at [1387, 220] on div at bounding box center [1382, 226] width 14 height 16
click at [1335, 653] on button "Buscar" at bounding box center [1362, 656] width 123 height 24
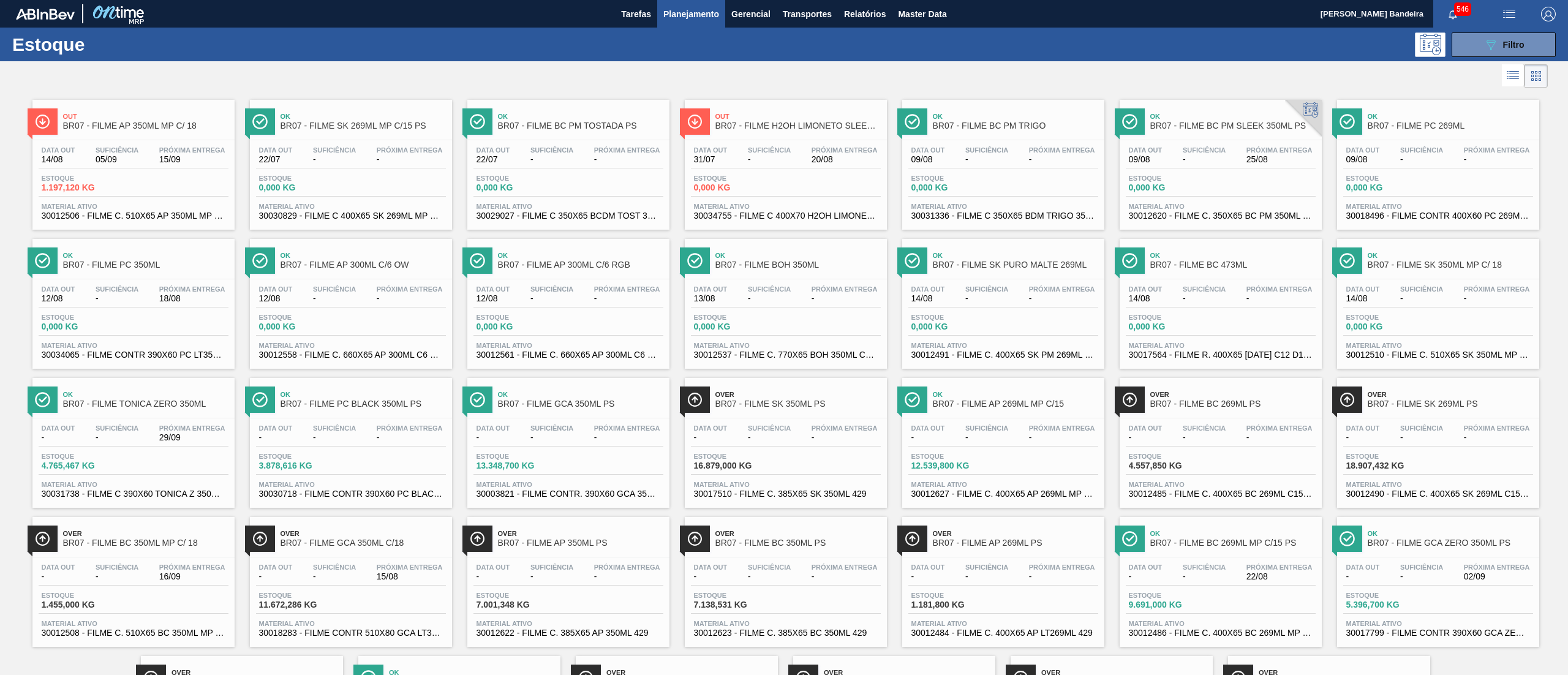
click at [176, 353] on span "30034065 - FILME CONTR 390X60 PC LT350 NIV24" at bounding box center [133, 355] width 184 height 9
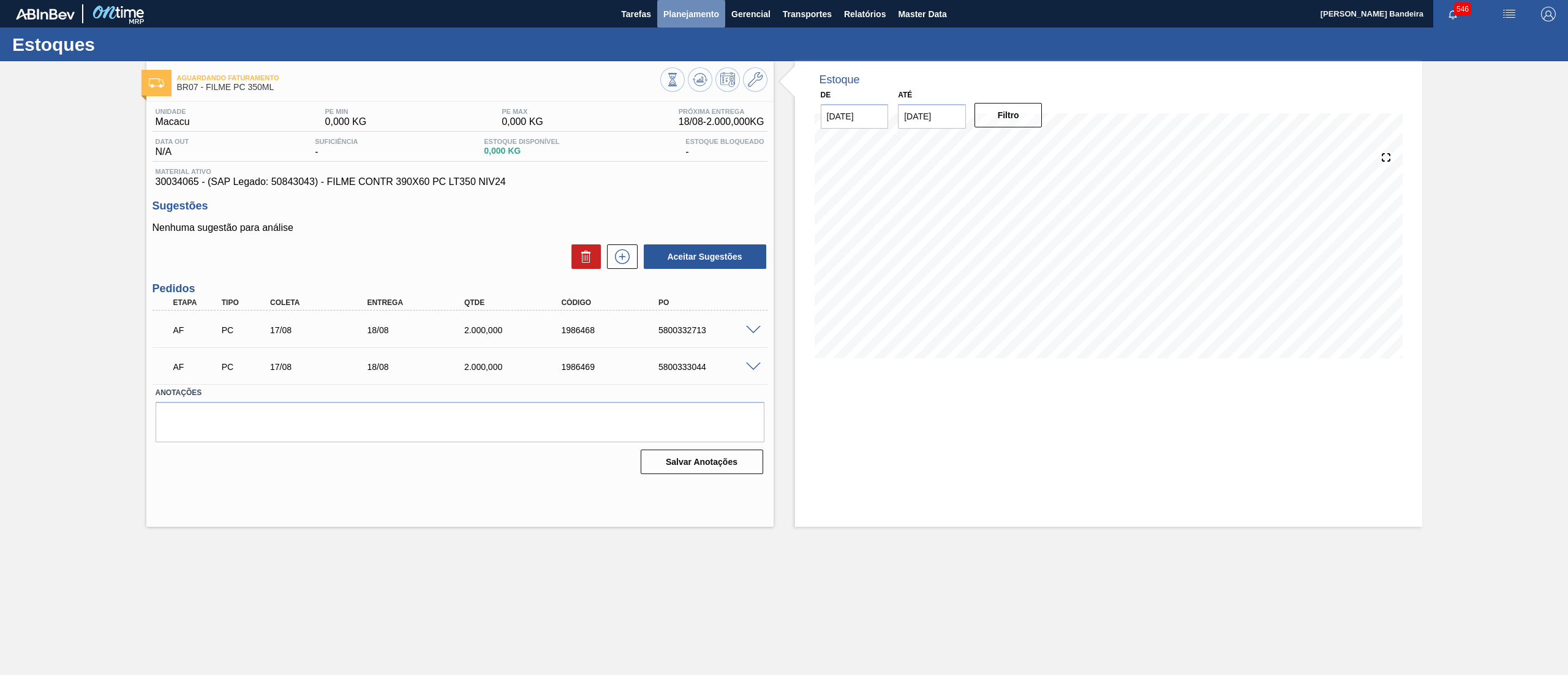
click at [703, 20] on span "Planejamento" at bounding box center [691, 14] width 56 height 15
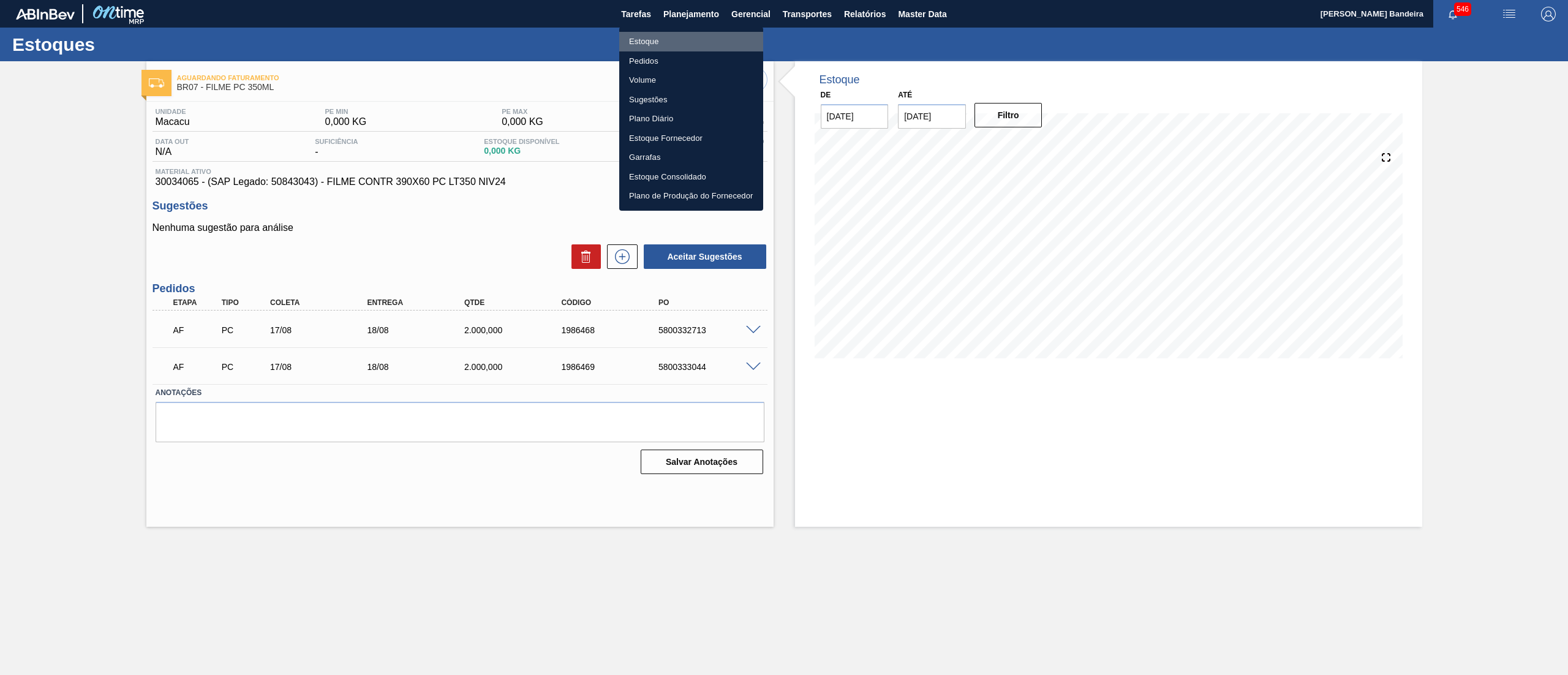
click at [689, 32] on li "Estoque" at bounding box center [691, 42] width 144 height 19
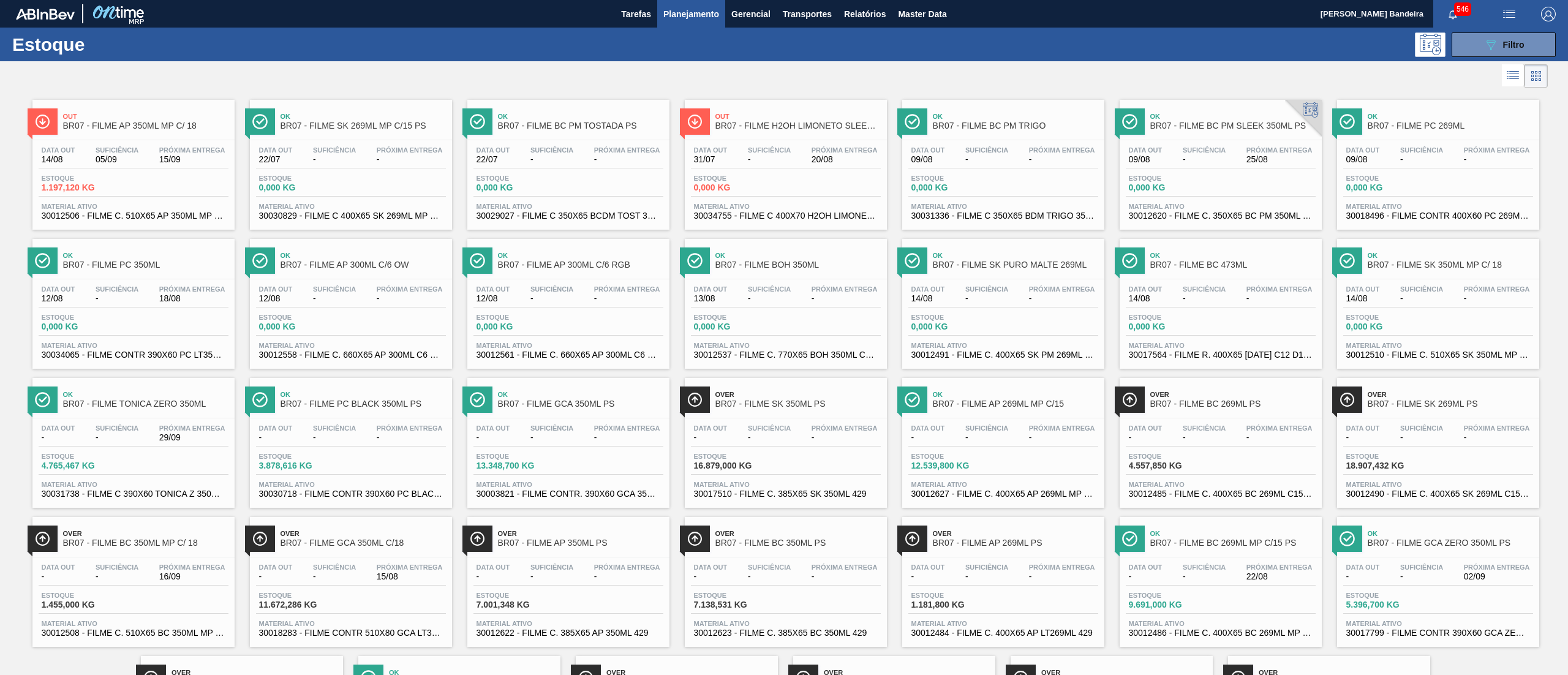
click at [1464, 30] on div "Estoque 089F7B8B-B2A5-4AFE-B5C0-19BA573D28AC Filtro" at bounding box center [784, 44] width 1568 height 34
click at [1468, 39] on button "089F7B8B-B2A5-4AFE-B5C0-19BA573D28AC Filtro" at bounding box center [1503, 44] width 104 height 24
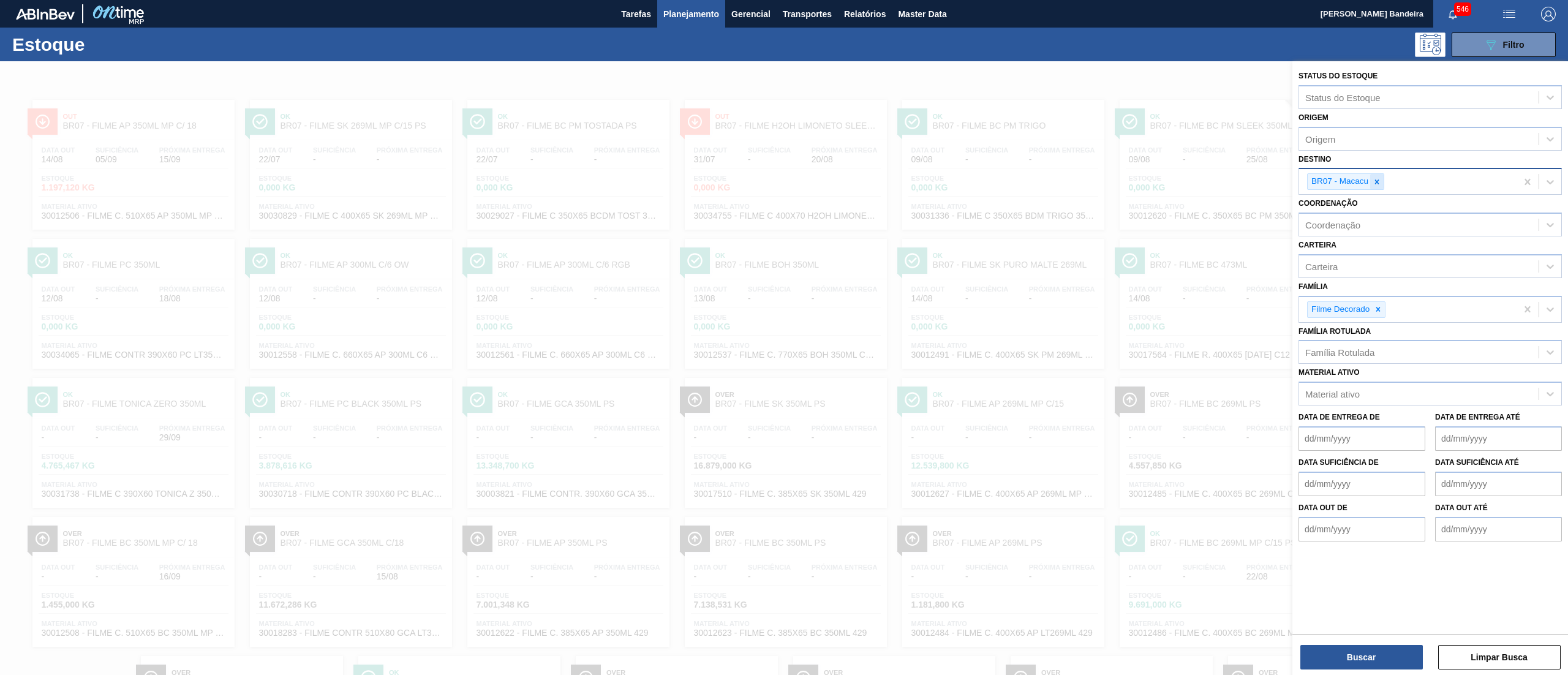
click at [1378, 181] on icon at bounding box center [1376, 181] width 9 height 9
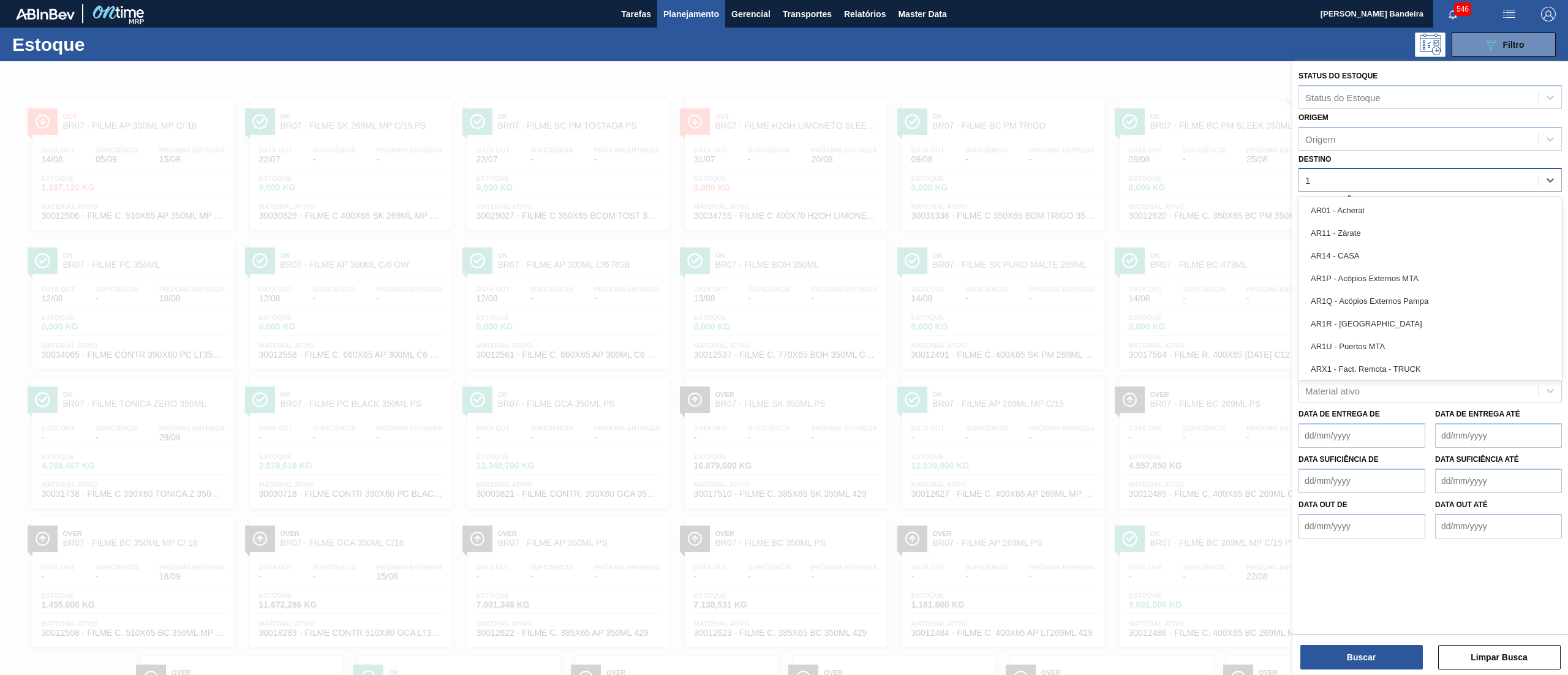
type input "16"
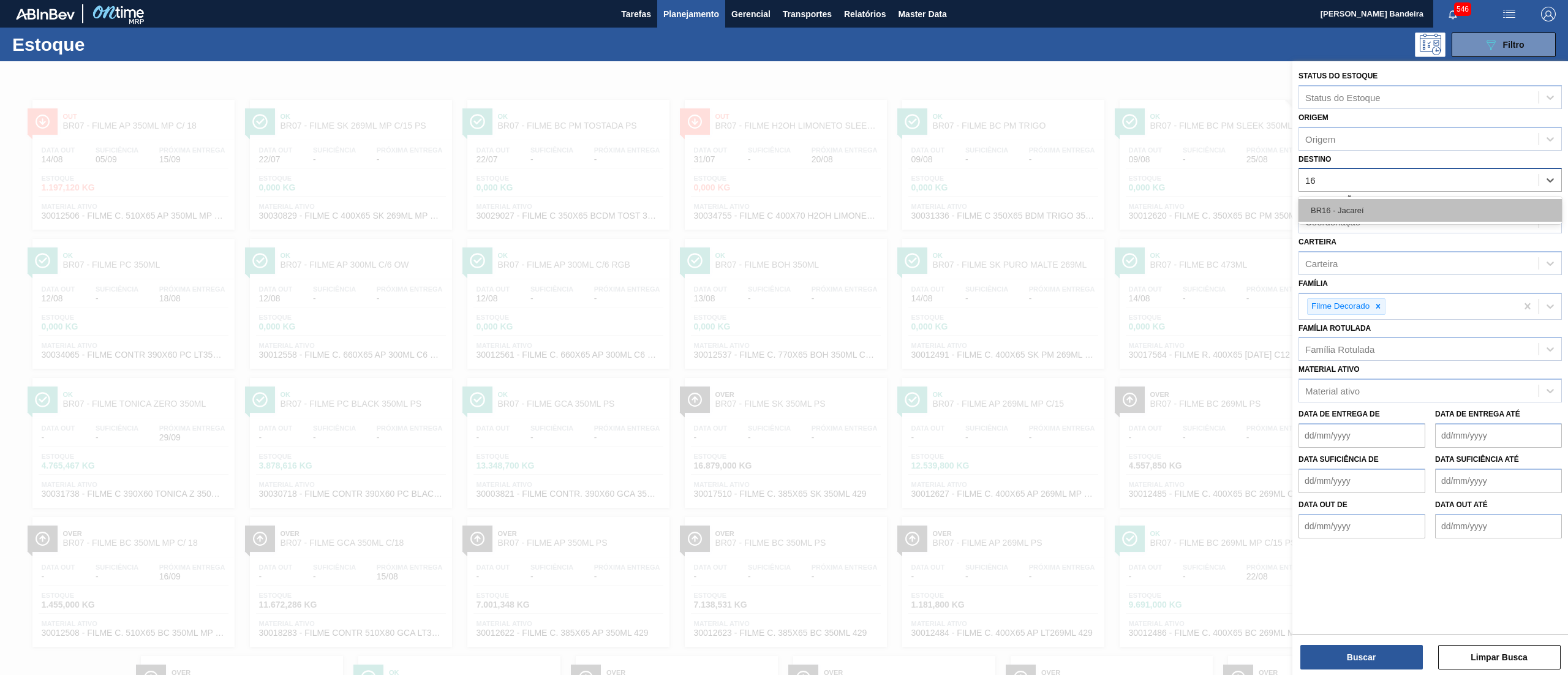
click at [1390, 206] on div "BR16 - Jacareí" at bounding box center [1430, 209] width 263 height 22
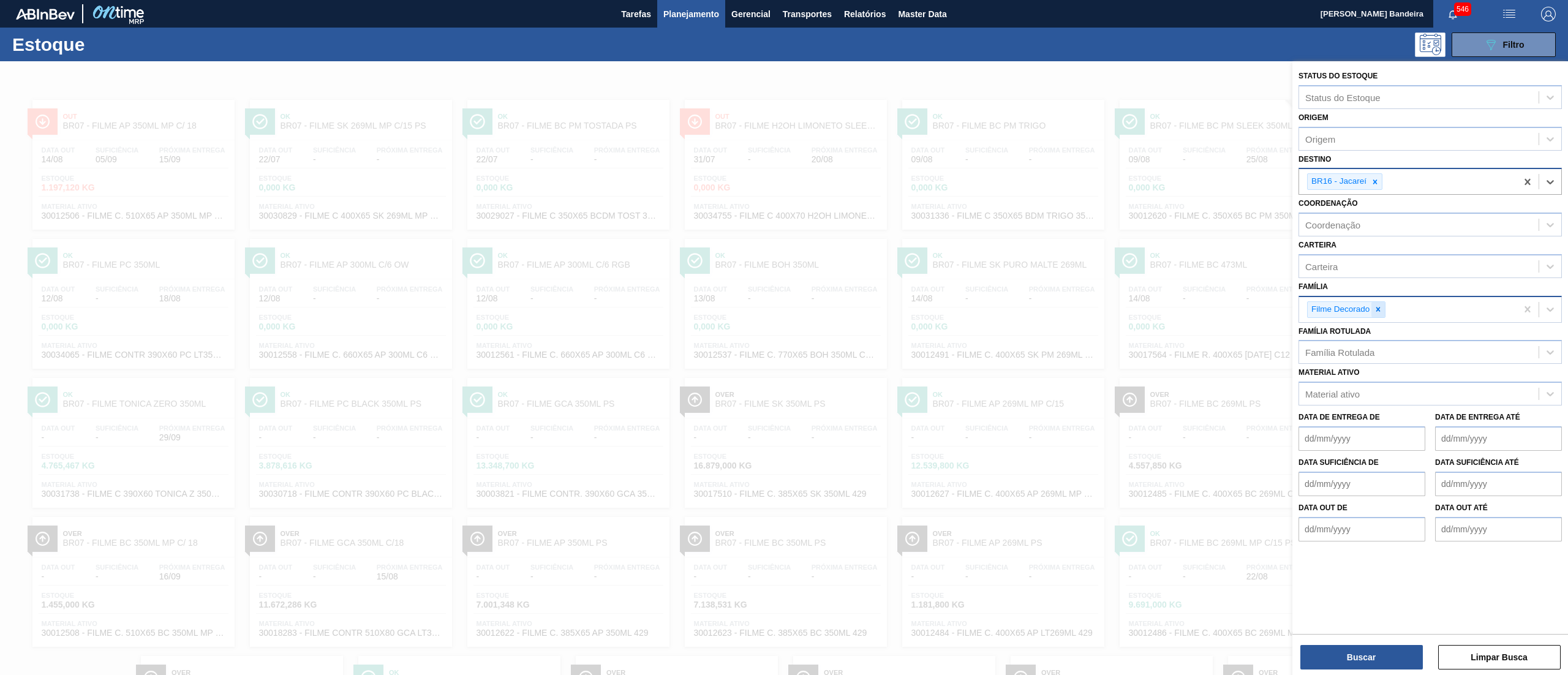
click at [1373, 313] on div at bounding box center [1378, 310] width 14 height 16
type input "caix"
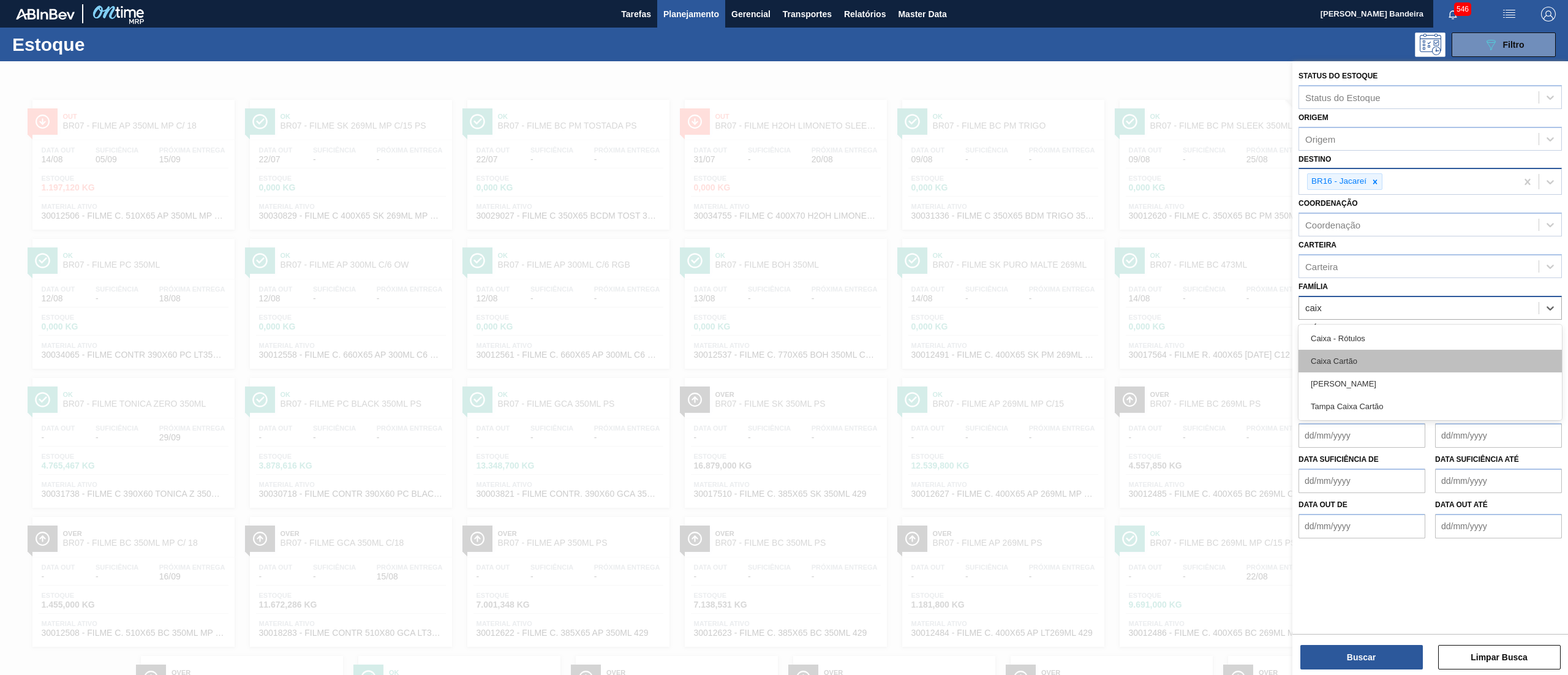
click at [1378, 350] on div "Caixa Cartão" at bounding box center [1430, 360] width 263 height 22
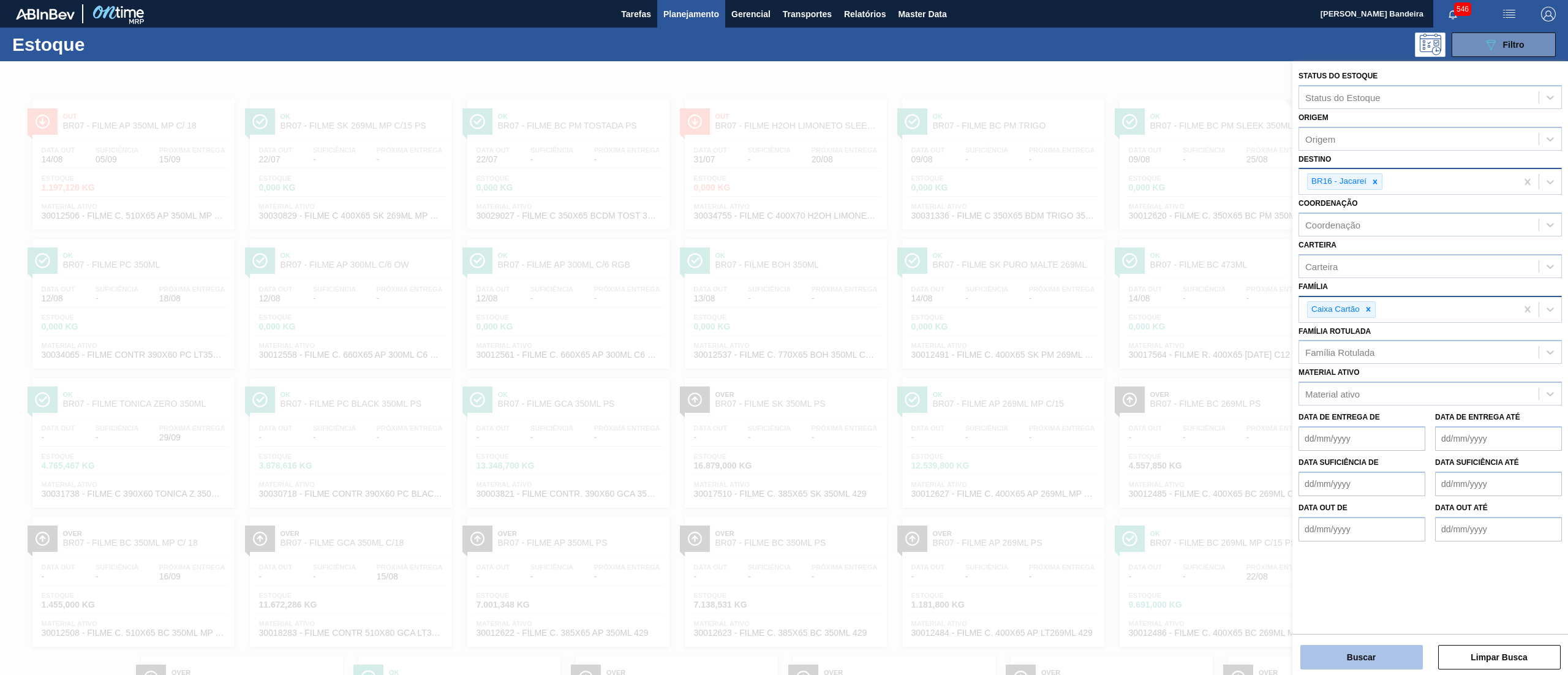
click at [1322, 648] on button "Buscar" at bounding box center [1362, 656] width 123 height 24
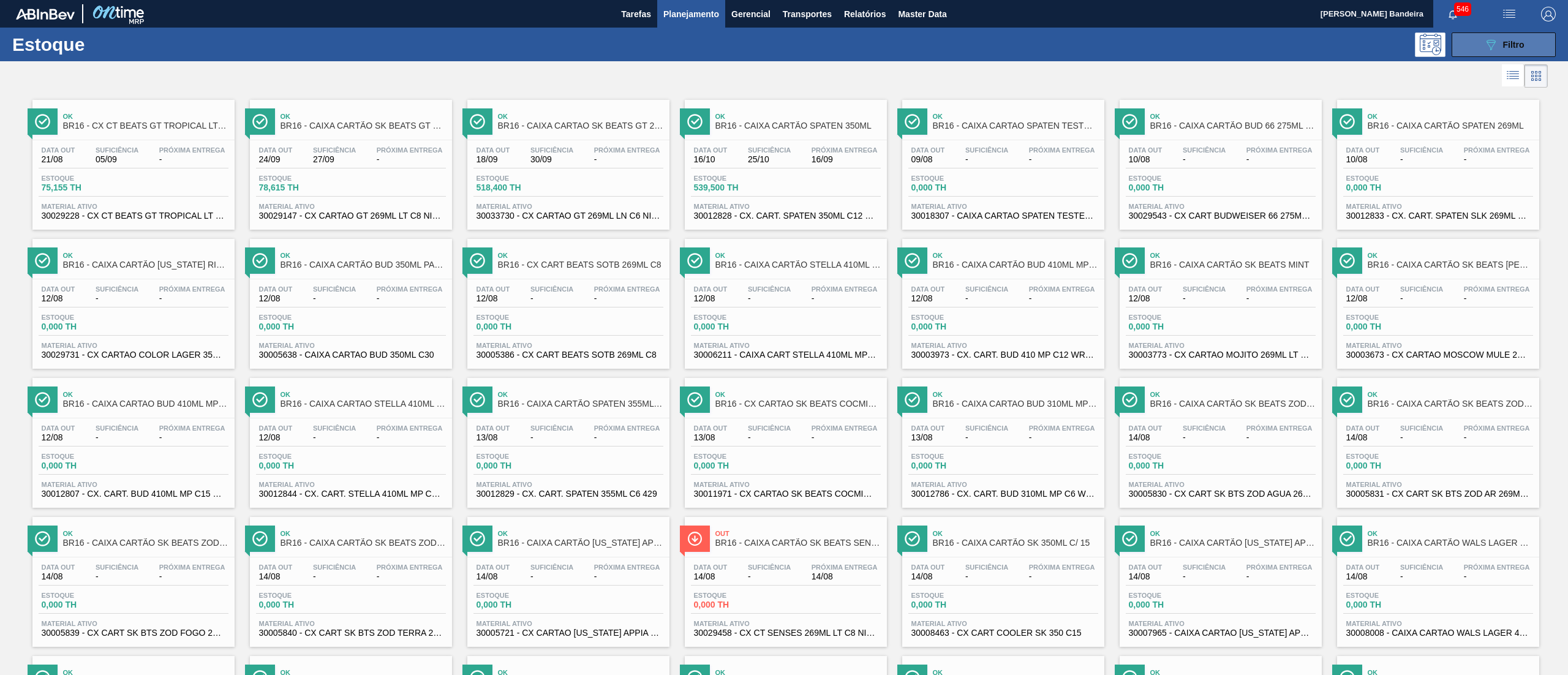
click at [1457, 48] on button "089F7B8B-B2A5-4AFE-B5C0-19BA573D28AC Filtro" at bounding box center [1503, 44] width 104 height 24
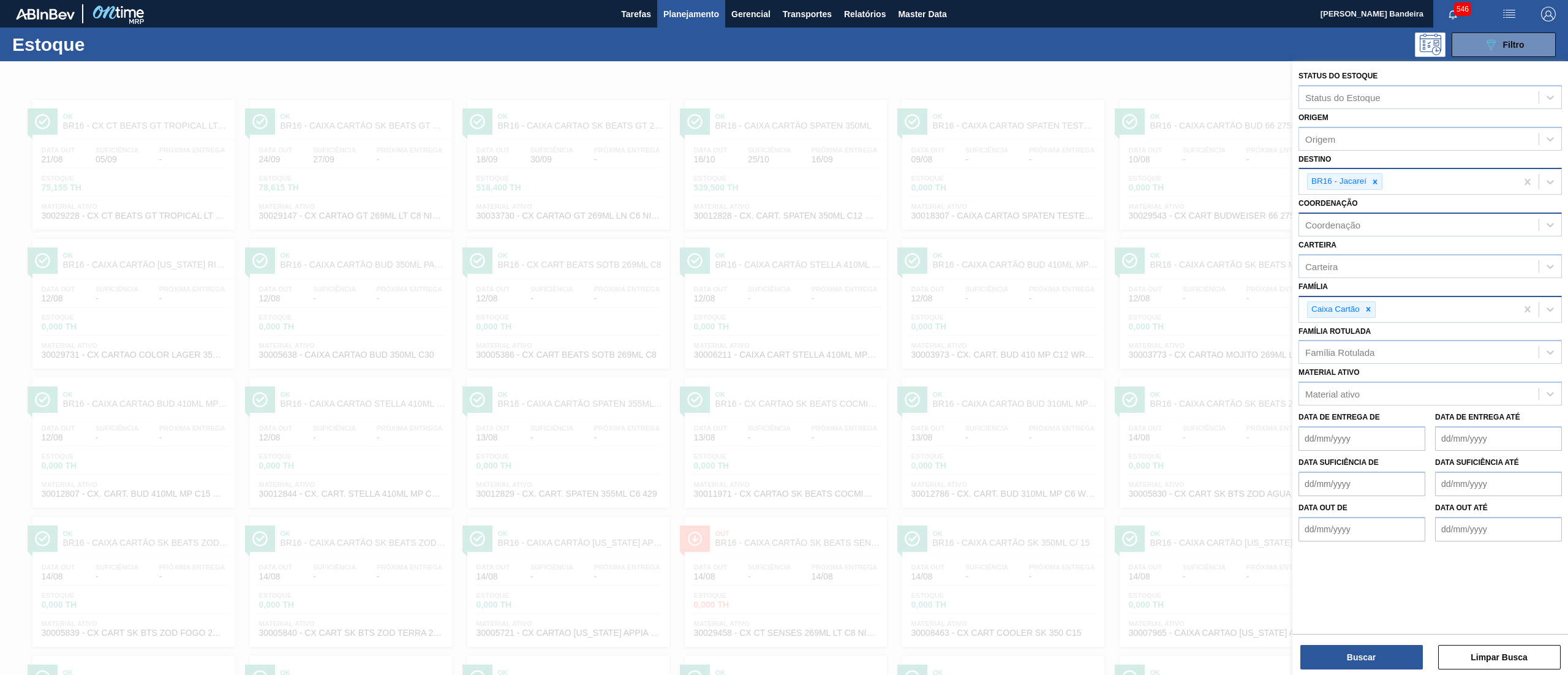
click at [1355, 230] on div "Coordenação" at bounding box center [1419, 225] width 240 height 18
type input "c"
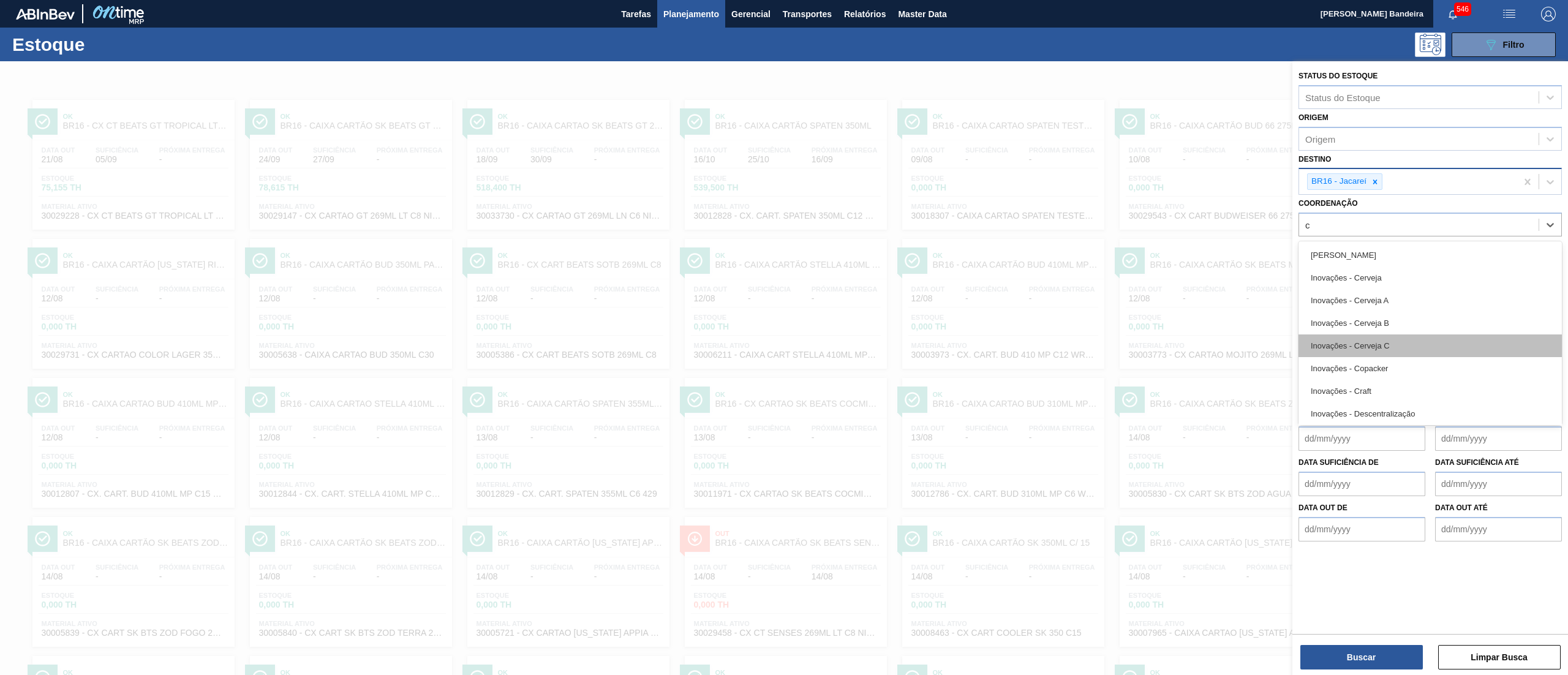
click at [1353, 350] on div "Inovações - Cerveja C" at bounding box center [1430, 345] width 263 height 22
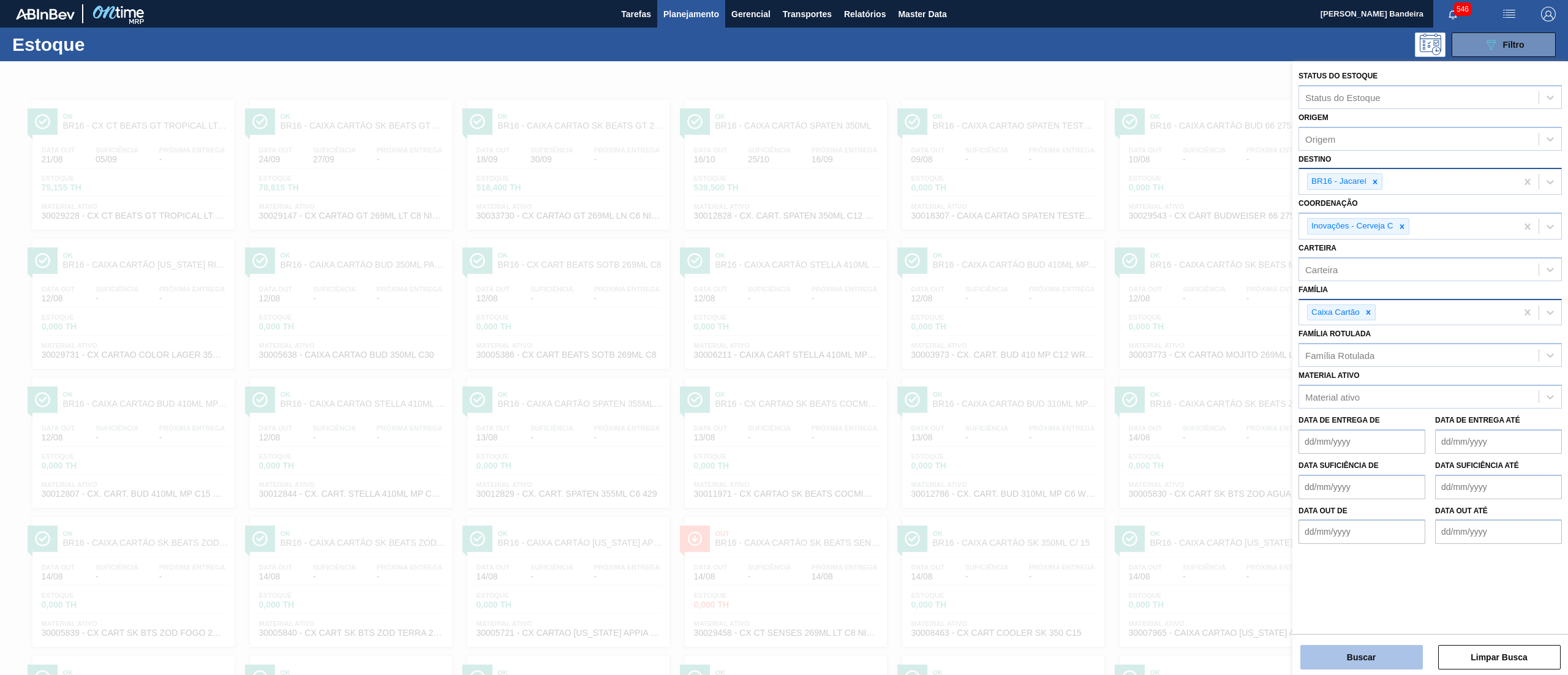
click at [1331, 661] on button "Buscar" at bounding box center [1362, 656] width 123 height 24
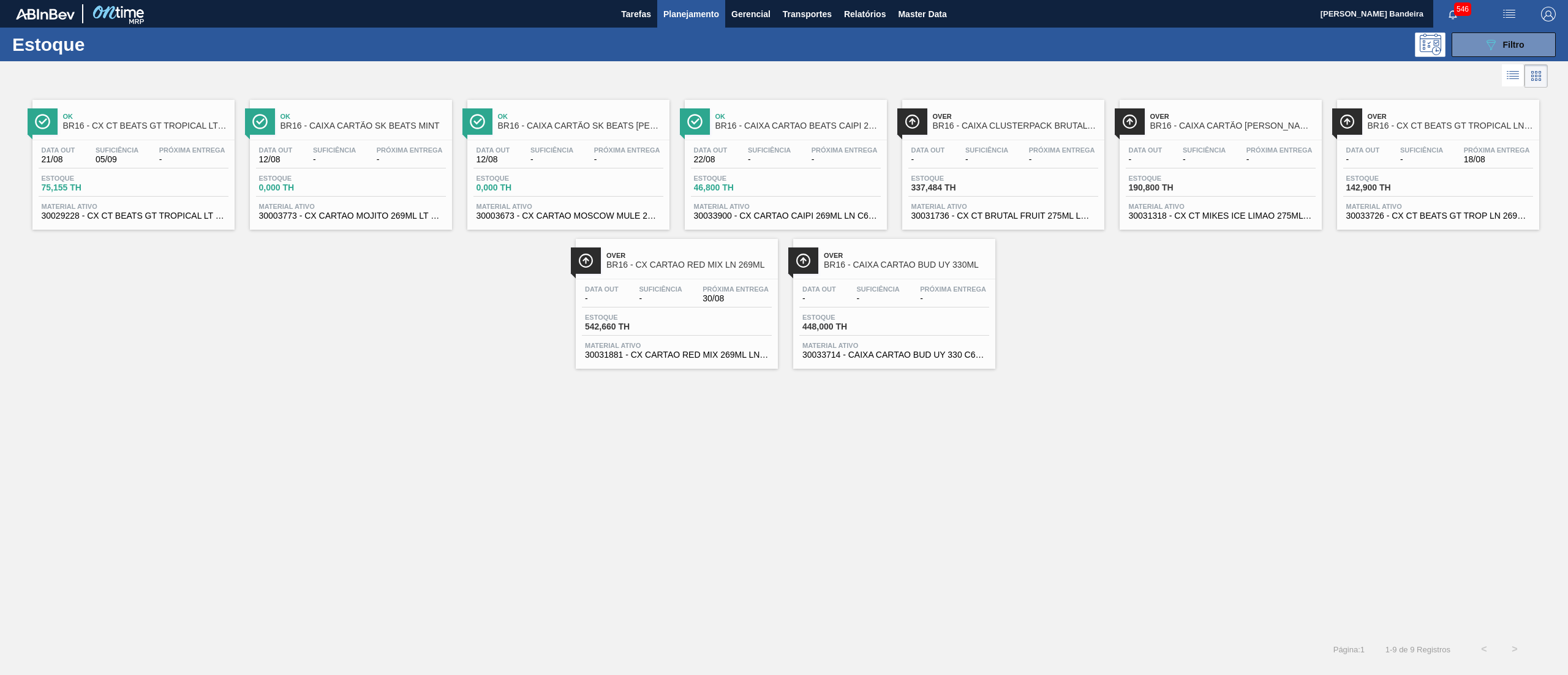
click at [672, 351] on span "30031881 - CX CARTAO RED MIX 269ML LN C6" at bounding box center [676, 355] width 184 height 9
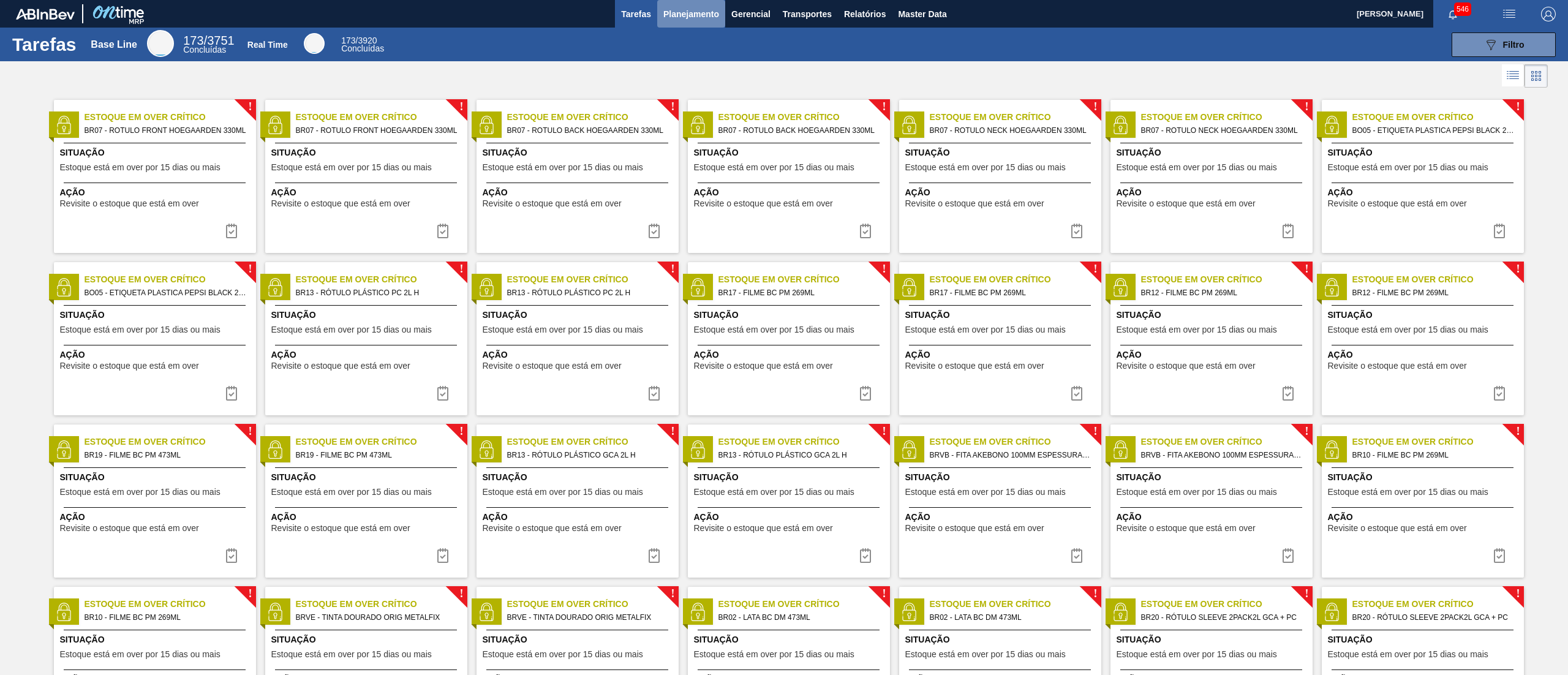
click at [677, 4] on button "Planejamento" at bounding box center [691, 14] width 68 height 27
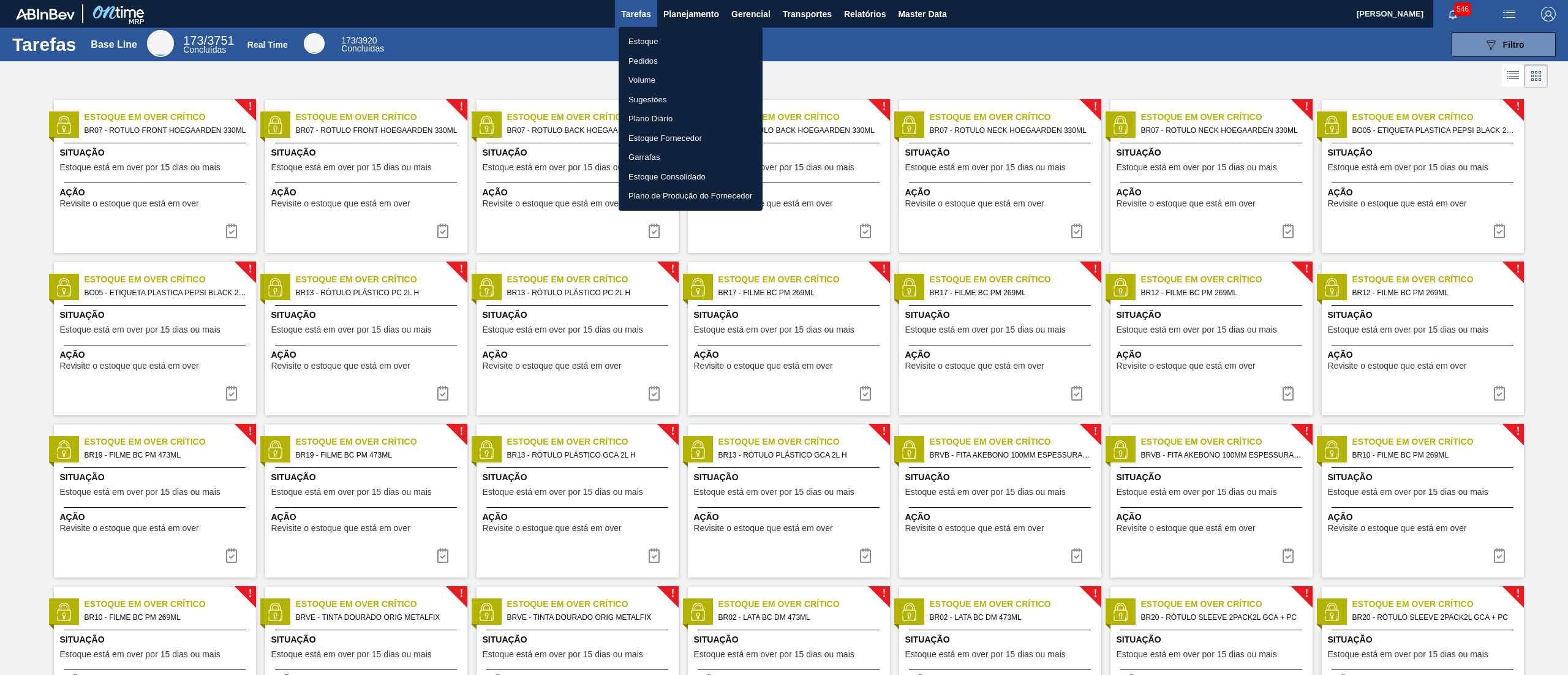
click at [655, 38] on li "Estoque" at bounding box center [691, 42] width 144 height 19
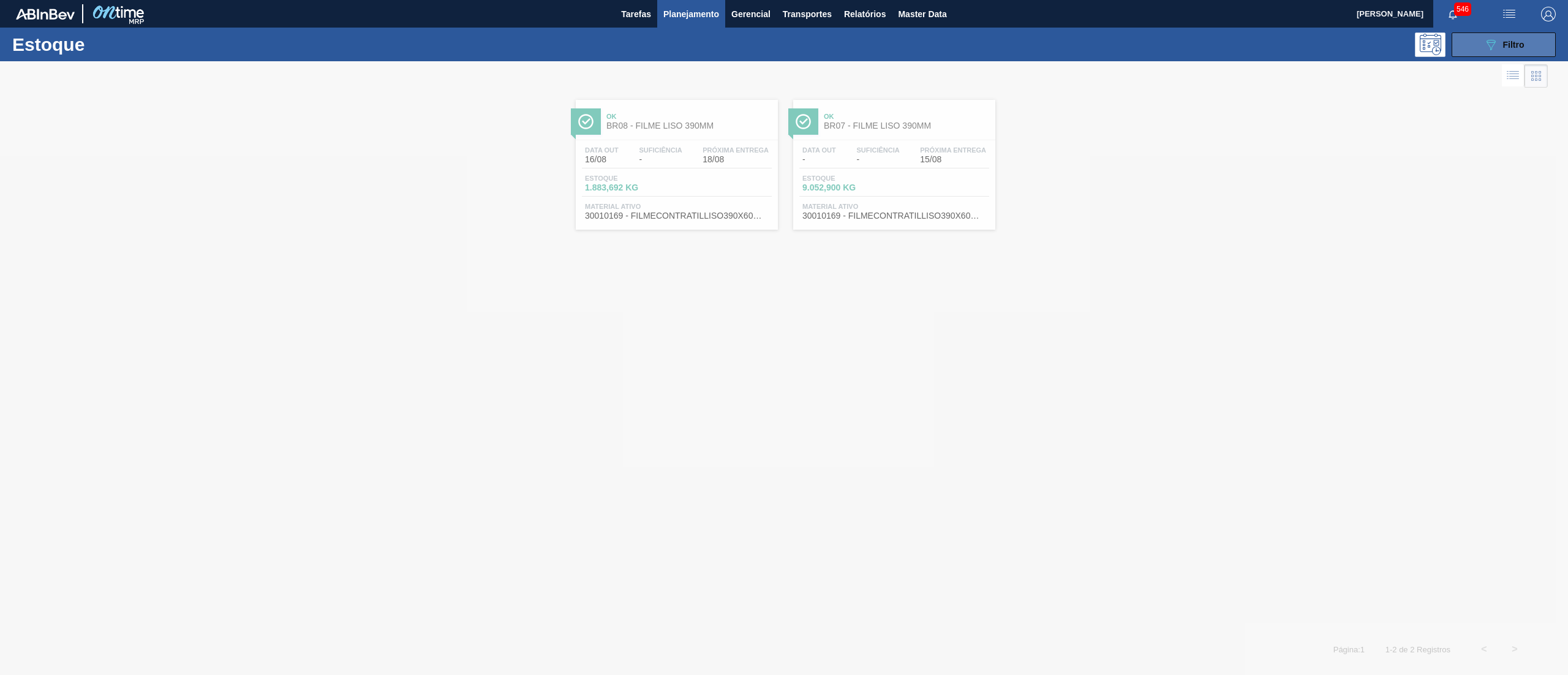
click at [1516, 56] on button "089F7B8B-B2A5-4AFE-B5C0-19BA573D28AC Filtro" at bounding box center [1503, 44] width 104 height 24
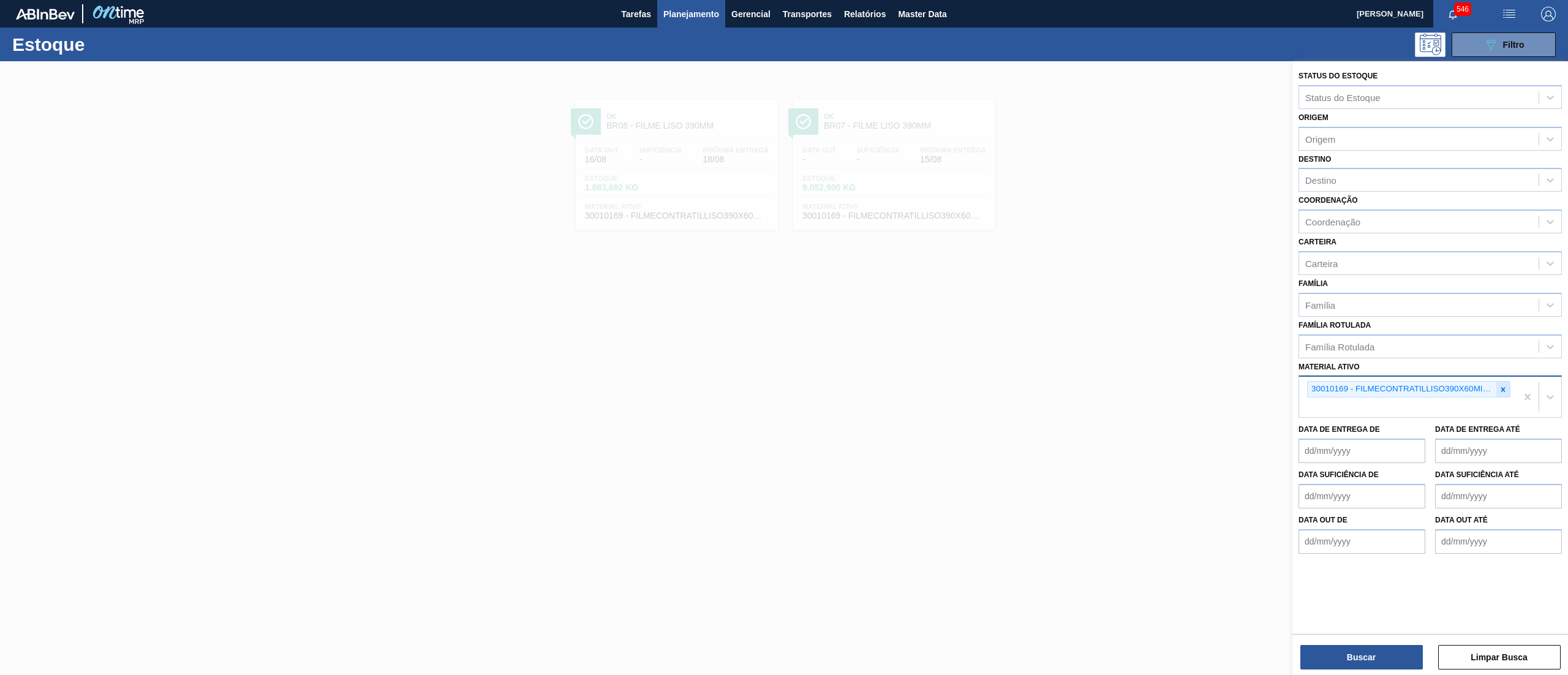
click at [1499, 385] on icon at bounding box center [1502, 389] width 9 height 9
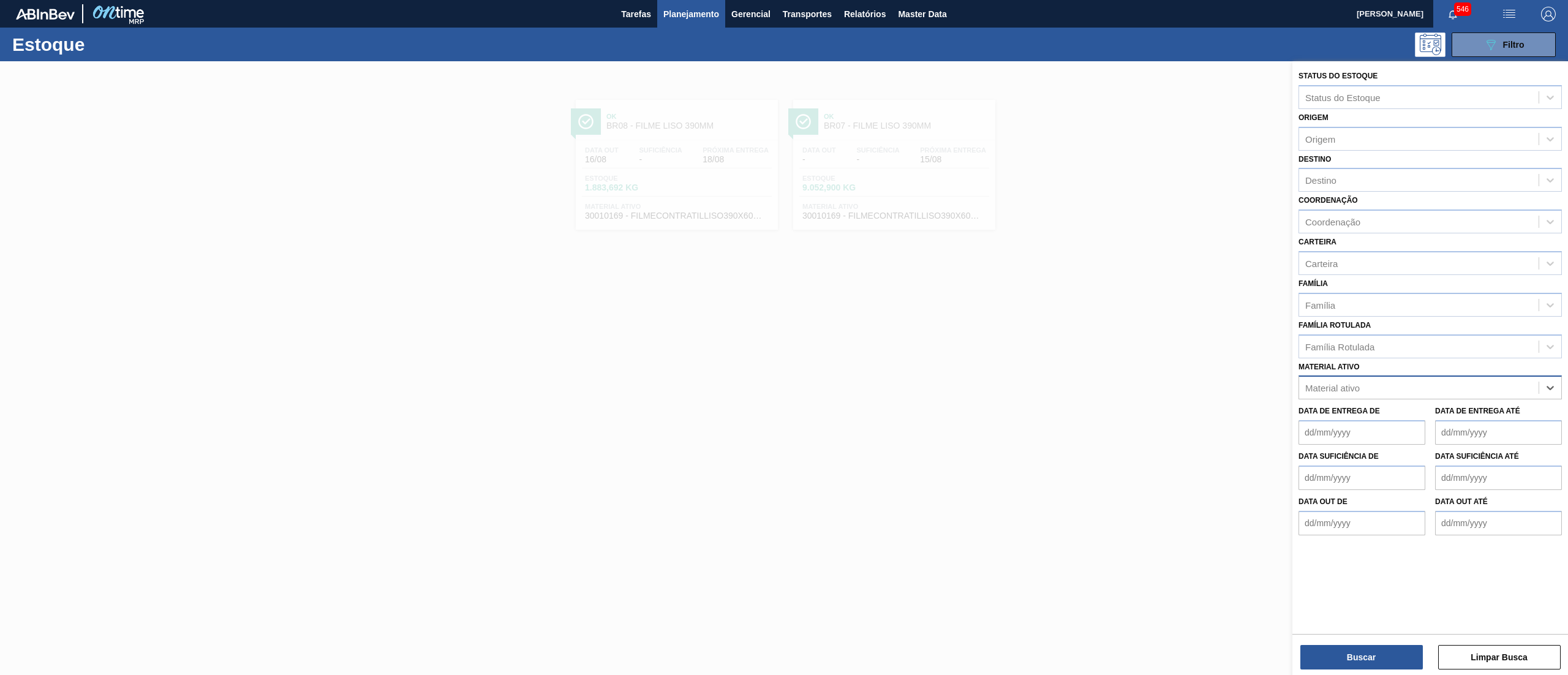
paste ativo "30010169"
type ativo "30010169"
click at [1481, 413] on div "30010169 - FILMECONTRATILLISO390X60MICRA FILME" at bounding box center [1430, 417] width 263 height 22
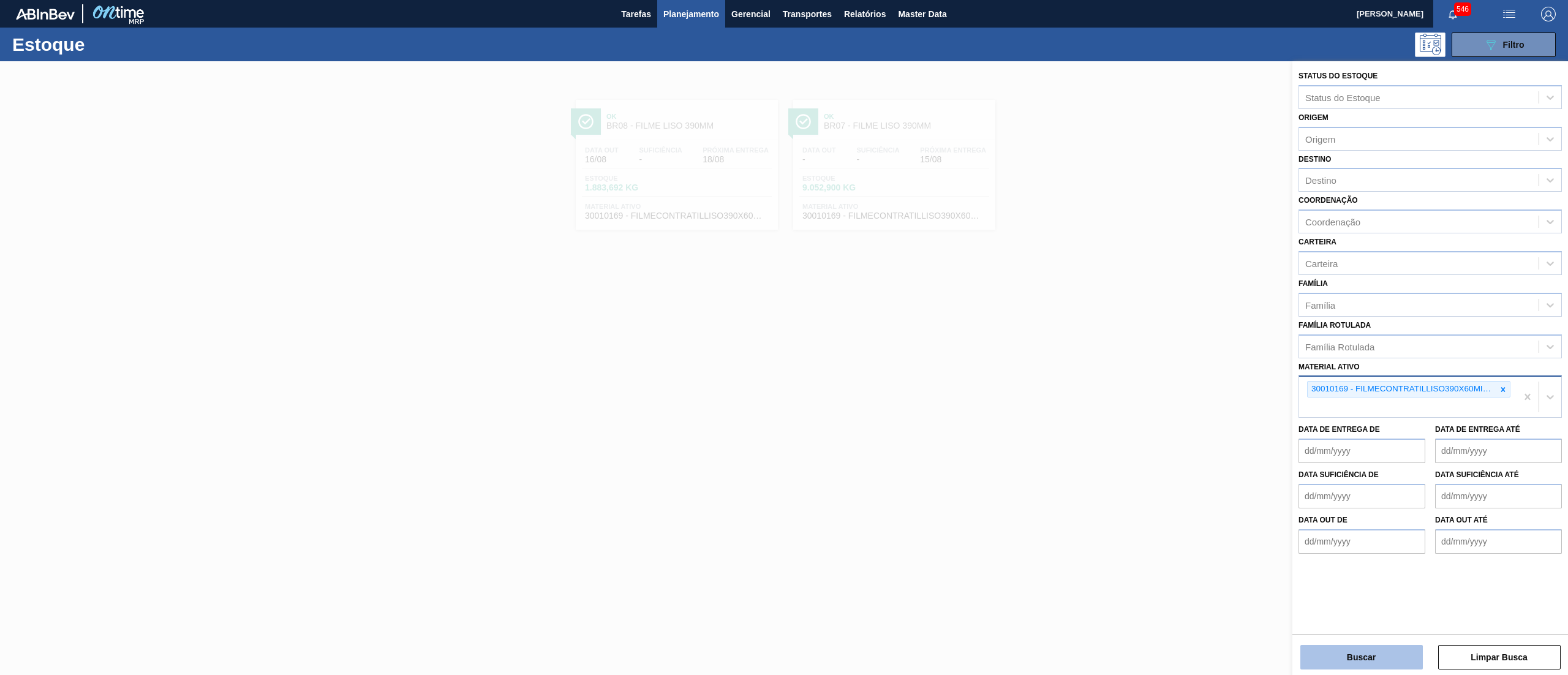
click at [1379, 662] on button "Buscar" at bounding box center [1362, 656] width 123 height 24
